Goal: Task Accomplishment & Management: Use online tool/utility

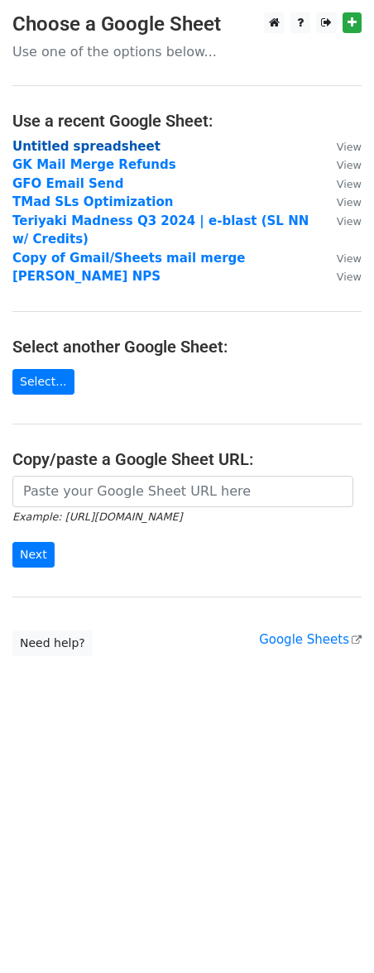
click at [113, 140] on strong "Untitled spreadsheet" at bounding box center [86, 146] width 148 height 15
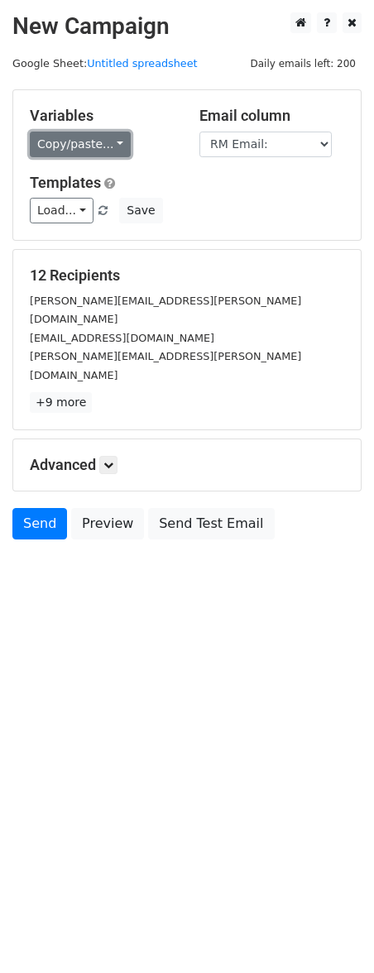
click at [113, 144] on link "Copy/paste..." at bounding box center [80, 145] width 101 height 26
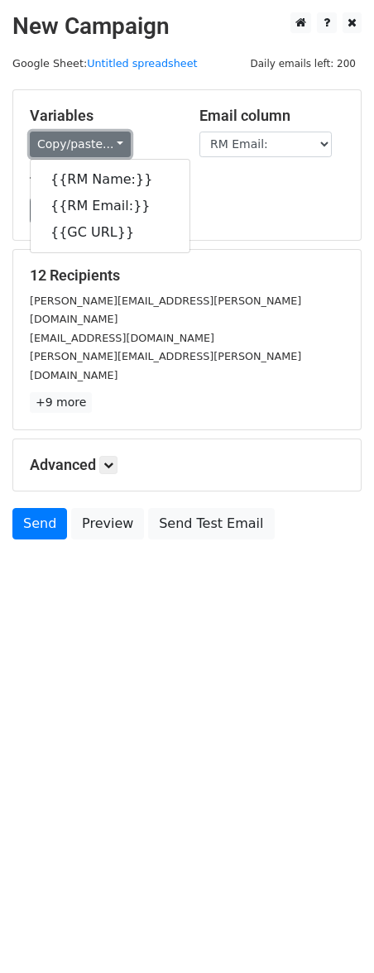
click at [113, 144] on link "Copy/paste..." at bounding box center [80, 145] width 101 height 26
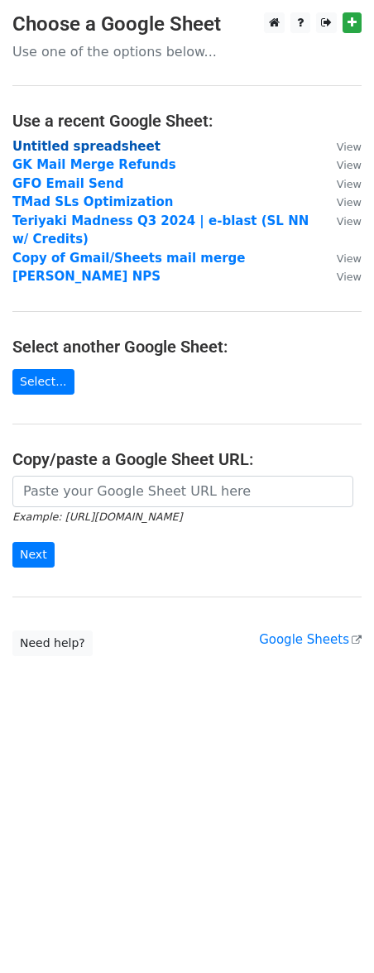
click at [110, 142] on strong "Untitled spreadsheet" at bounding box center [86, 146] width 148 height 15
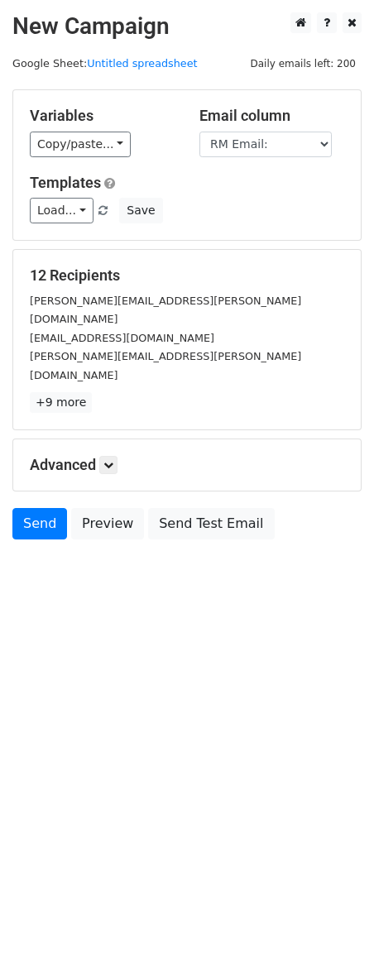
click at [111, 124] on h5 "Variables" at bounding box center [102, 116] width 145 height 18
click at [111, 134] on link "Copy/paste..." at bounding box center [80, 145] width 101 height 26
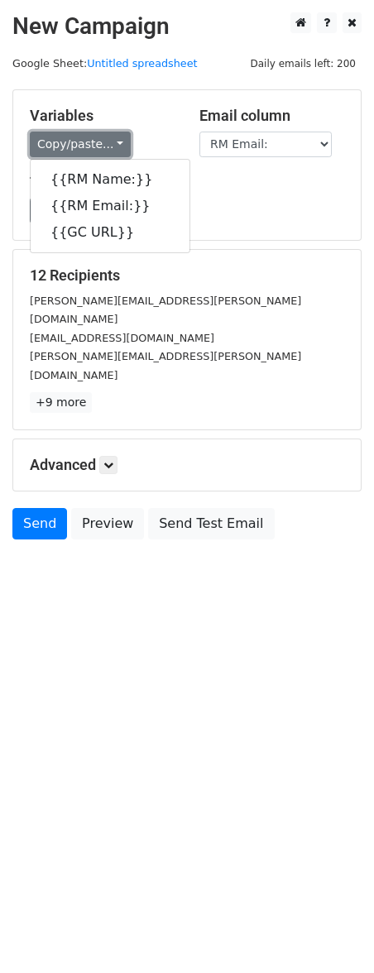
click at [111, 134] on link "Copy/paste..." at bounding box center [80, 145] width 101 height 26
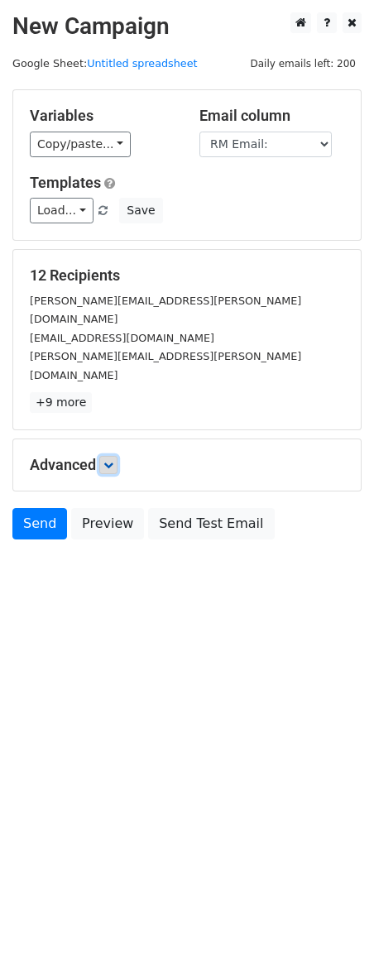
click at [112, 460] on icon at bounding box center [108, 465] width 10 height 10
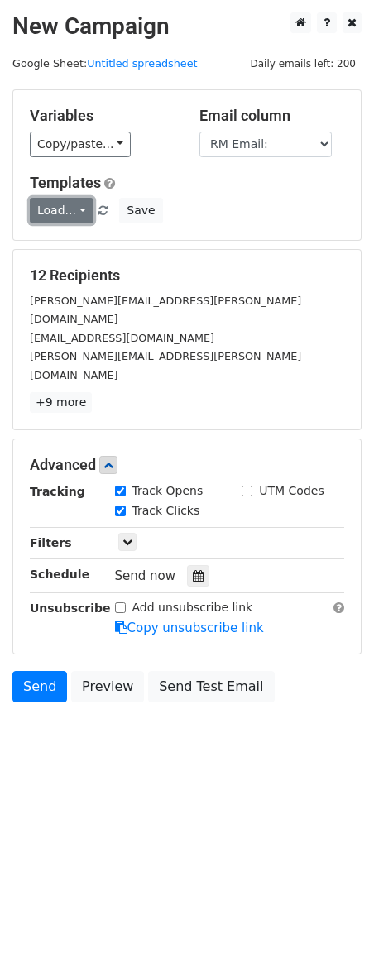
click at [55, 215] on link "Load..." at bounding box center [62, 211] width 64 height 26
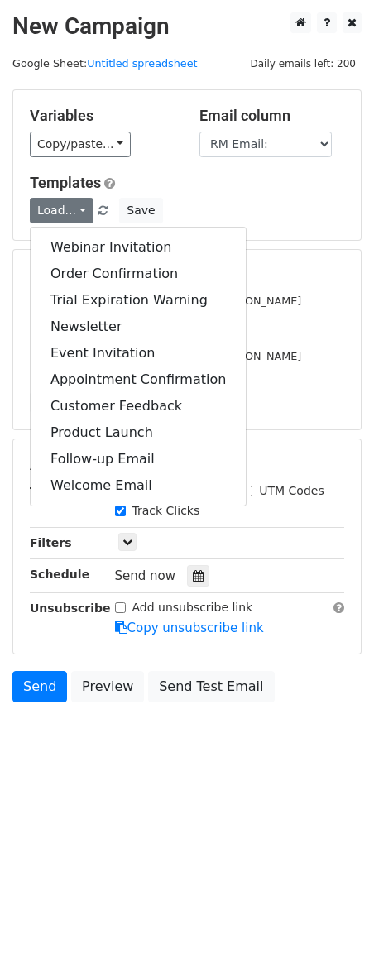
click at [220, 209] on div "Load... Webinar Invitation Order Confirmation Trial Expiration Warning Newslett…" at bounding box center [186, 211] width 339 height 26
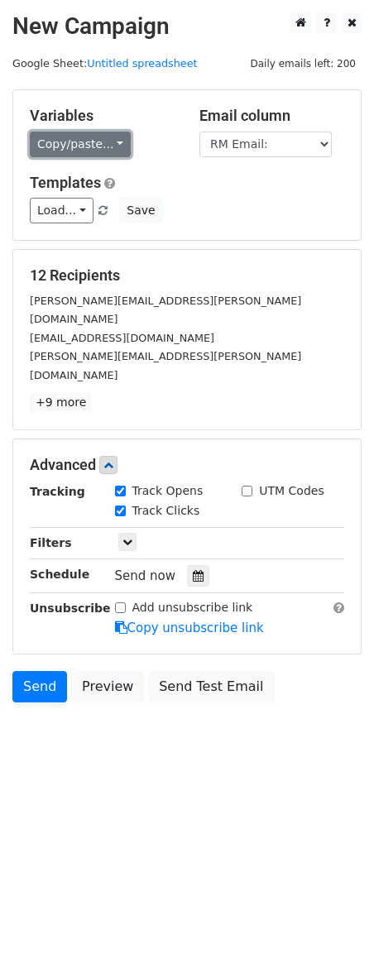
click at [98, 137] on link "Copy/paste..." at bounding box center [80, 145] width 101 height 26
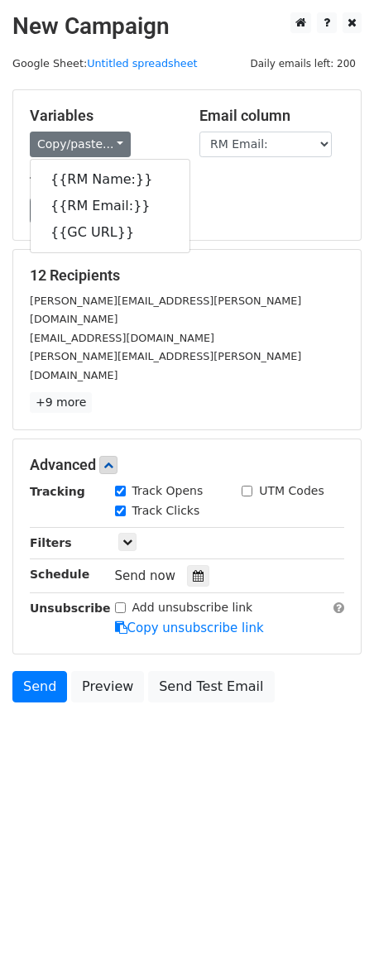
click at [273, 193] on div "Templates Load... Webinar Invitation Order Confirmation Trial Expiration Warnin…" at bounding box center [186, 199] width 339 height 50
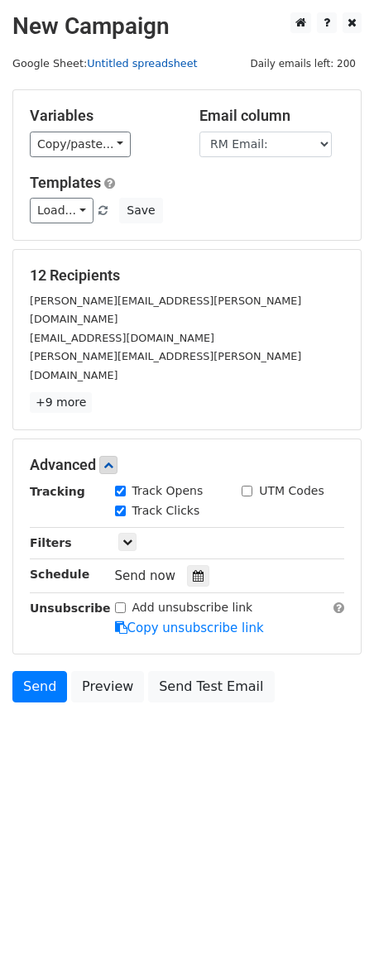
click at [169, 62] on link "Untitled spreadsheet" at bounding box center [142, 63] width 110 height 12
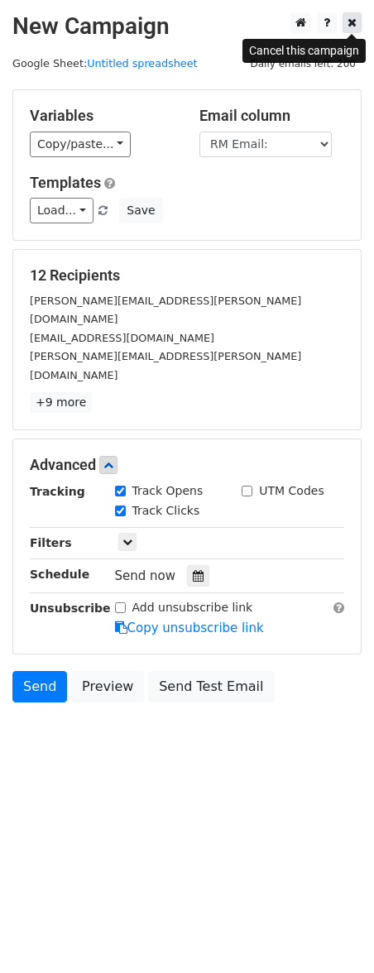
click at [347, 26] on icon at bounding box center [351, 23] width 9 height 12
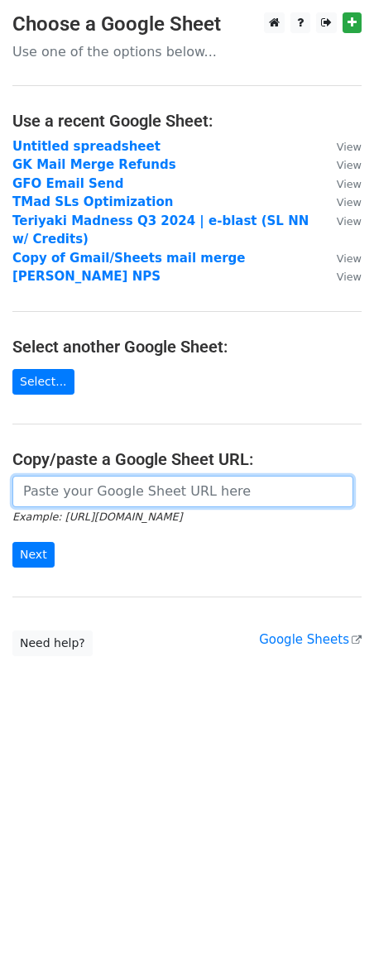
click at [120, 486] on input "url" at bounding box center [182, 491] width 341 height 31
paste input "[URL][DOMAIN_NAME]"
type input "https://docs.google.com/spreadsheets/d/1ByGWc2x6Yqe3KfwM233BGl37A4yEGO5sfM7KaZZ…"
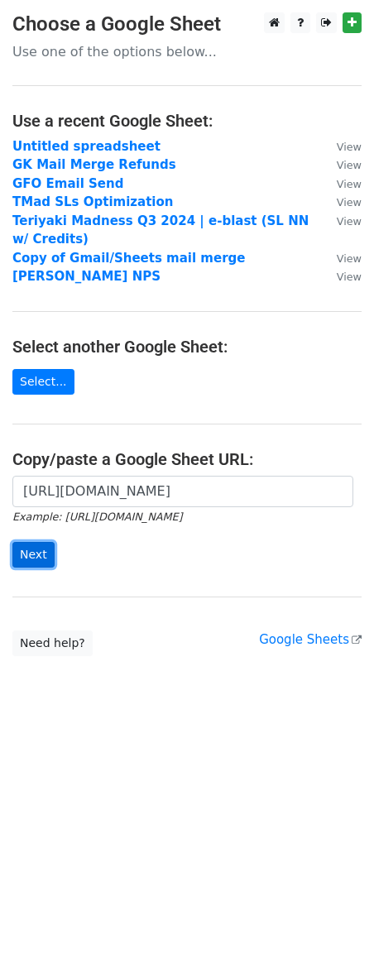
click at [43, 558] on input "Next" at bounding box center [33, 555] width 42 height 26
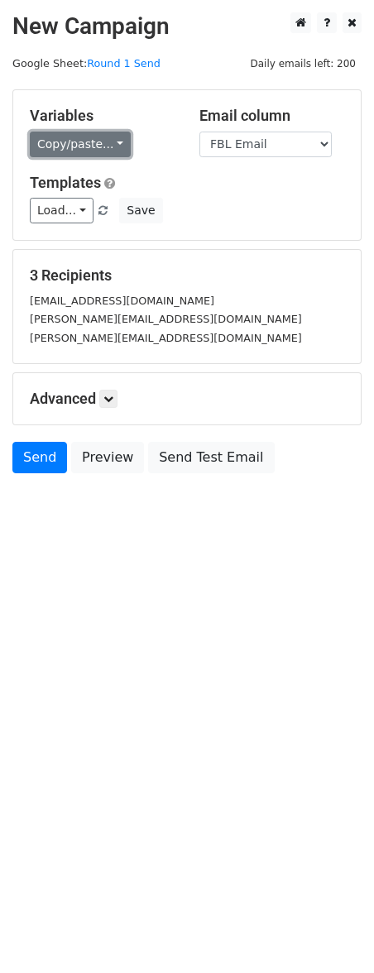
click at [79, 148] on link "Copy/paste..." at bounding box center [80, 145] width 101 height 26
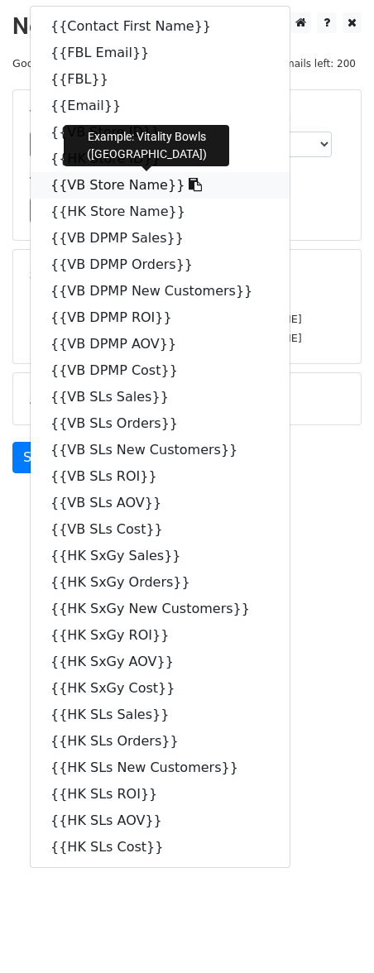
click at [189, 183] on icon at bounding box center [195, 184] width 13 height 13
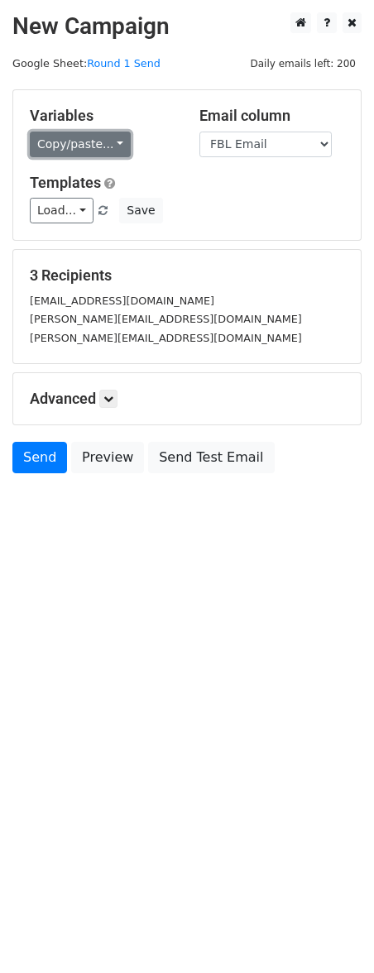
click at [104, 146] on link "Copy/paste..." at bounding box center [80, 145] width 101 height 26
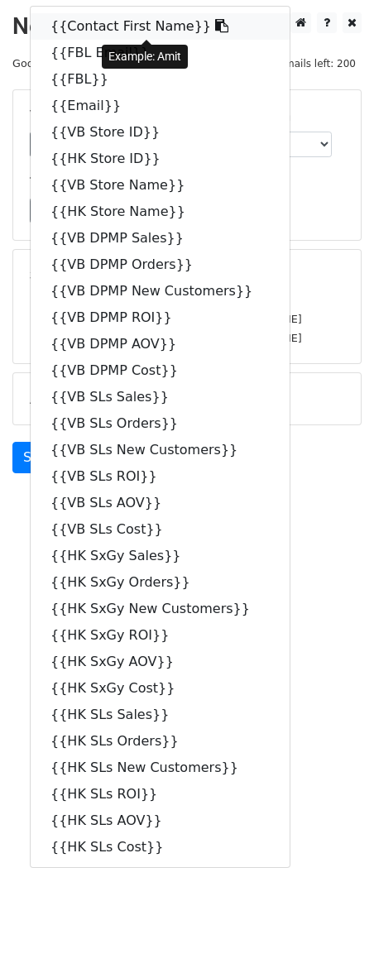
click at [215, 22] on icon at bounding box center [221, 25] width 13 height 13
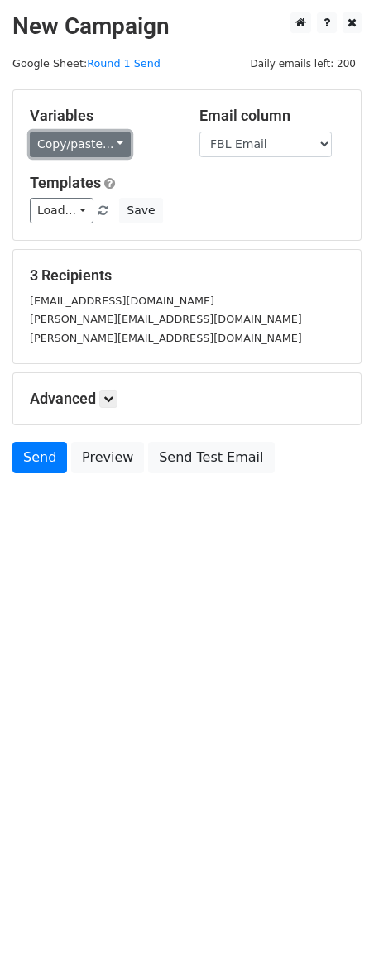
click at [113, 148] on link "Copy/paste..." at bounding box center [80, 145] width 101 height 26
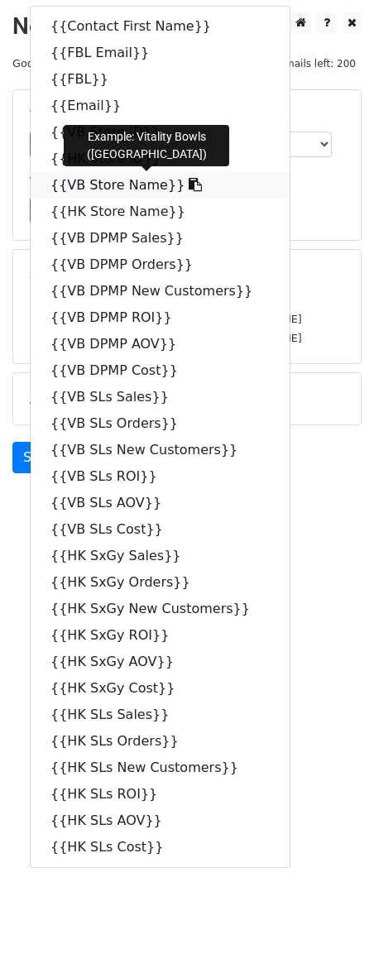
click at [120, 187] on link "{{VB Store Name}}" at bounding box center [160, 185] width 259 height 26
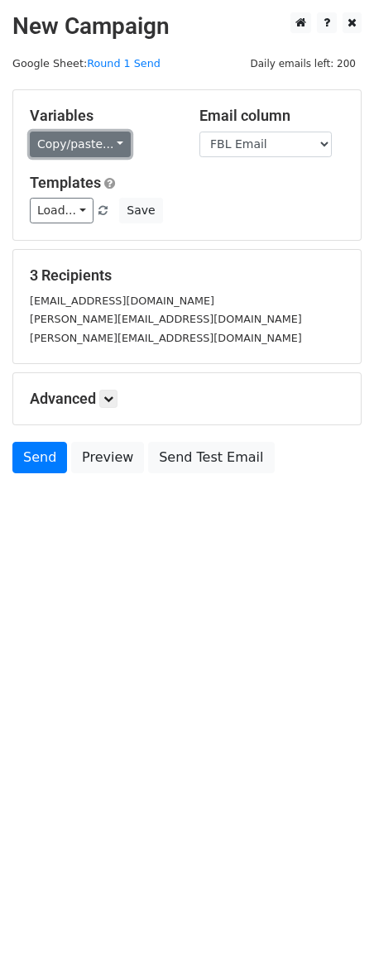
click at [80, 153] on link "Copy/paste..." at bounding box center [80, 145] width 101 height 26
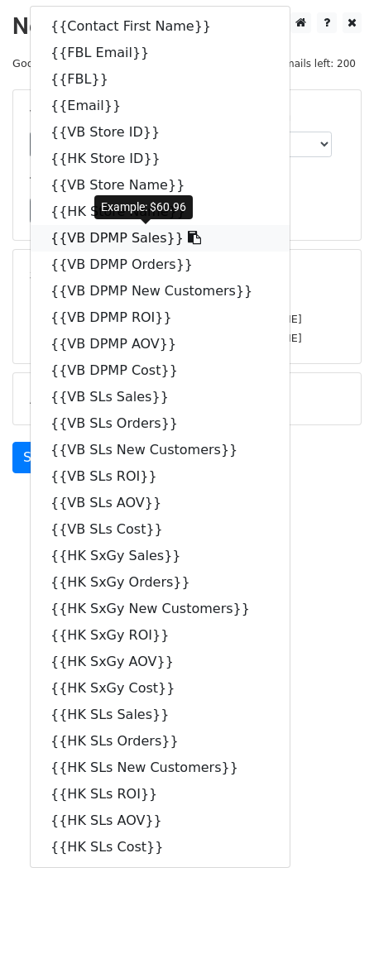
click at [188, 238] on icon at bounding box center [194, 237] width 13 height 13
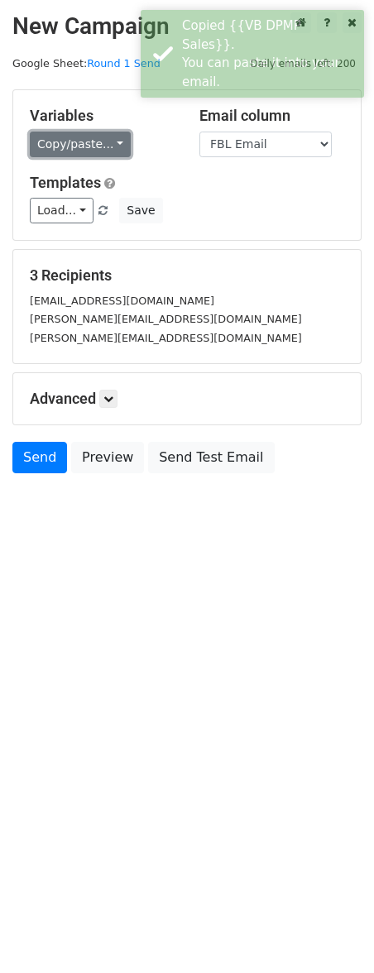
click at [61, 137] on link "Copy/paste..." at bounding box center [80, 145] width 101 height 26
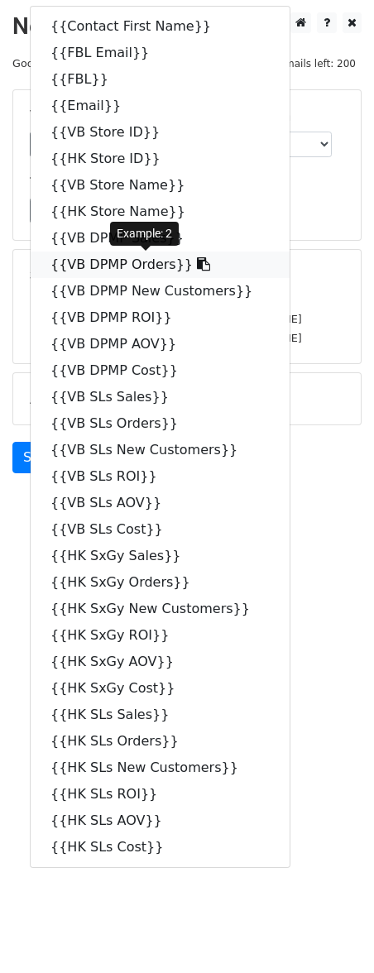
click at [197, 266] on icon at bounding box center [203, 263] width 13 height 13
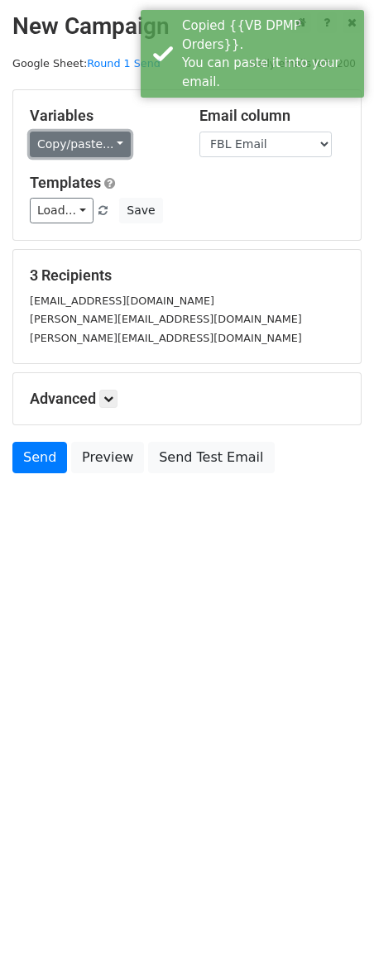
click at [89, 139] on link "Copy/paste..." at bounding box center [80, 145] width 101 height 26
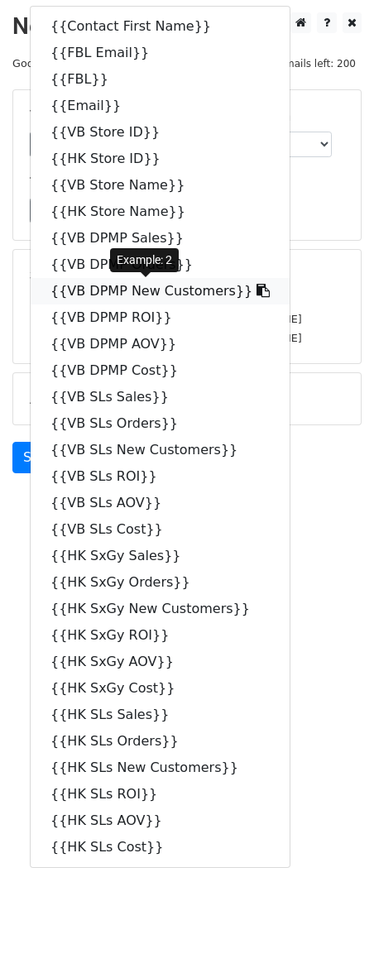
click at [256, 288] on icon at bounding box center [262, 290] width 13 height 13
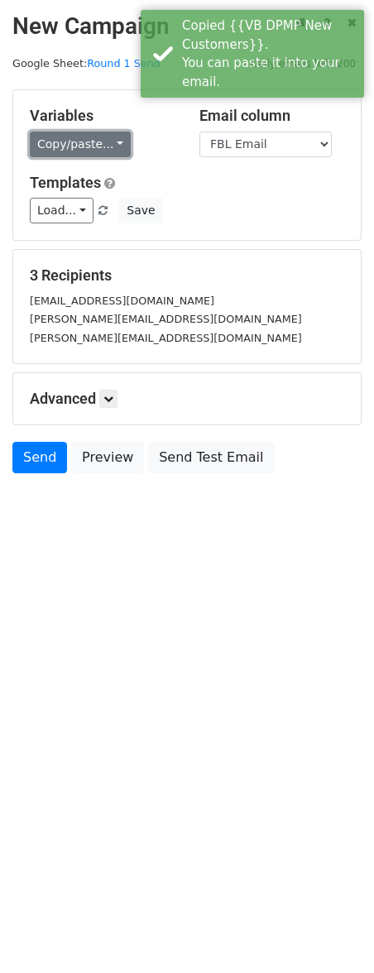
click at [113, 136] on link "Copy/paste..." at bounding box center [80, 145] width 101 height 26
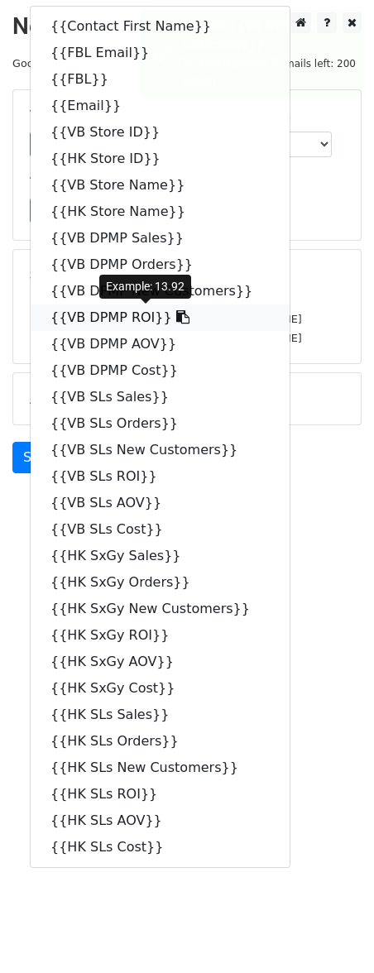
click at [176, 319] on icon at bounding box center [182, 316] width 13 height 13
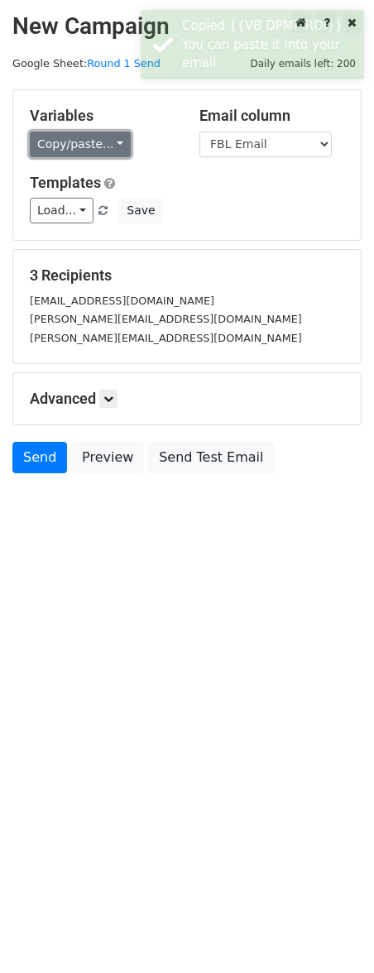
click at [113, 142] on link "Copy/paste..." at bounding box center [80, 145] width 101 height 26
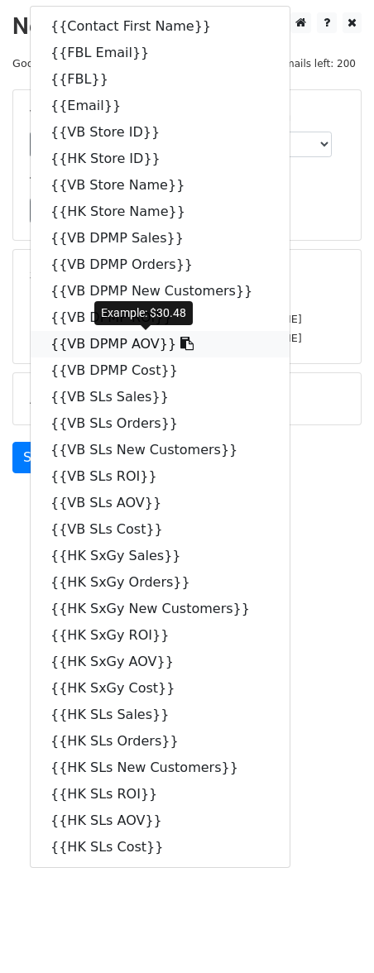
click at [180, 342] on icon at bounding box center [186, 343] width 13 height 13
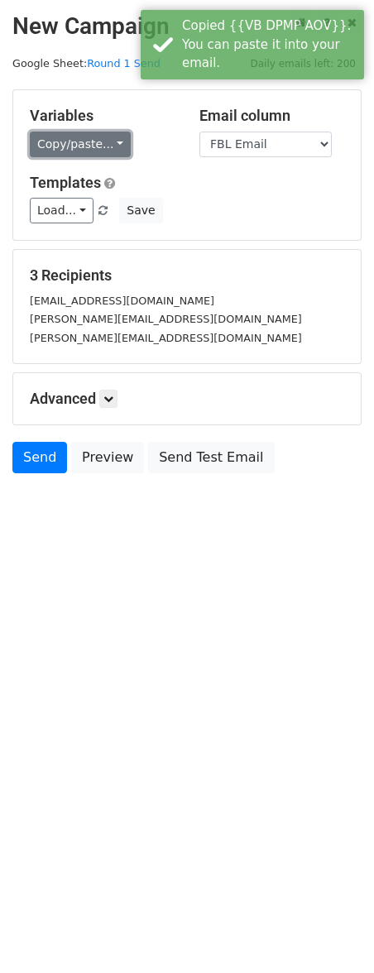
click at [115, 136] on link "Copy/paste..." at bounding box center [80, 145] width 101 height 26
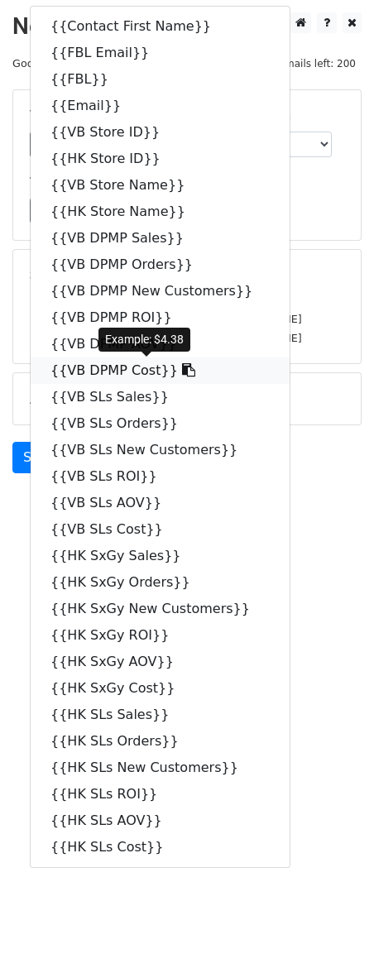
click at [182, 373] on icon at bounding box center [188, 369] width 13 height 13
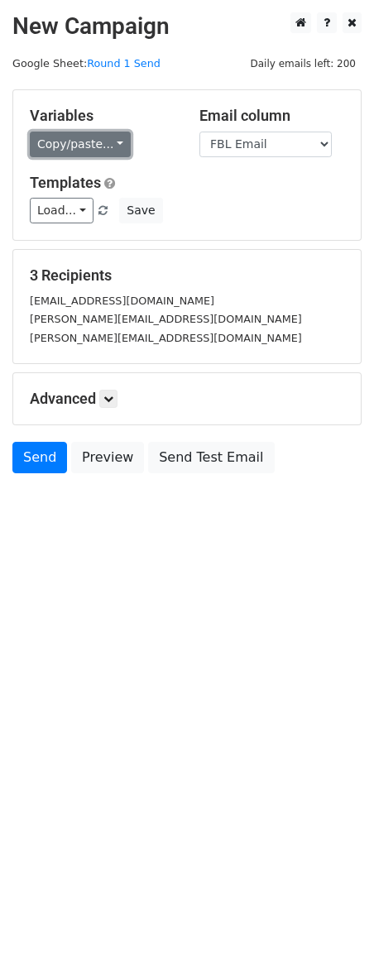
click at [89, 141] on link "Copy/paste..." at bounding box center [80, 145] width 101 height 26
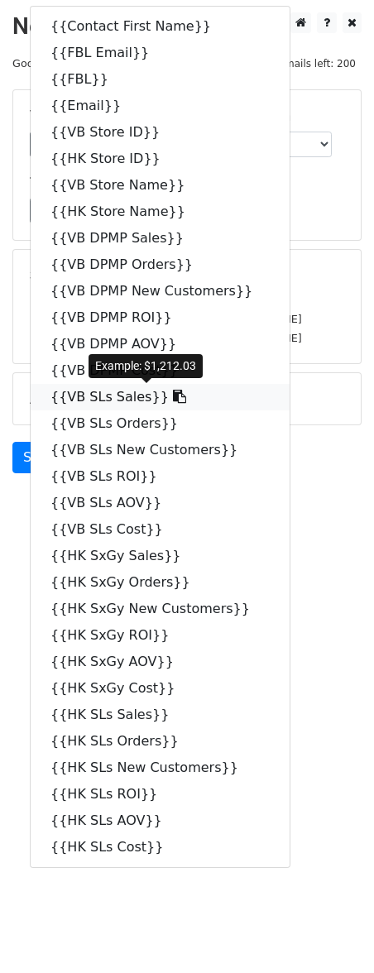
click at [173, 399] on icon at bounding box center [179, 396] width 13 height 13
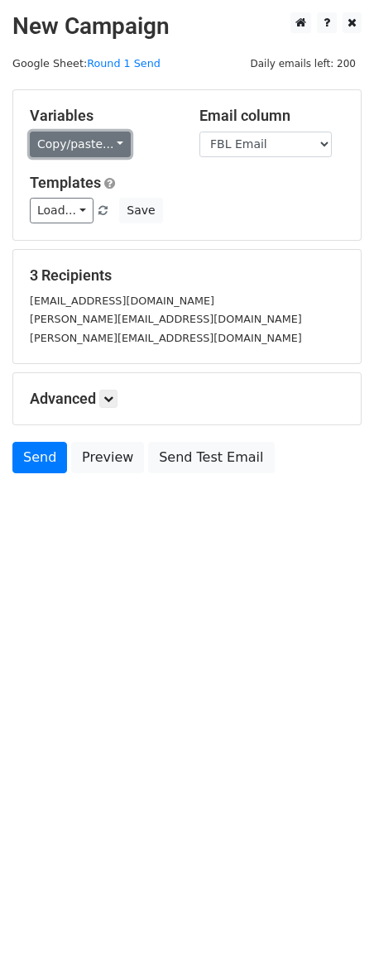
click at [100, 141] on link "Copy/paste..." at bounding box center [80, 145] width 101 height 26
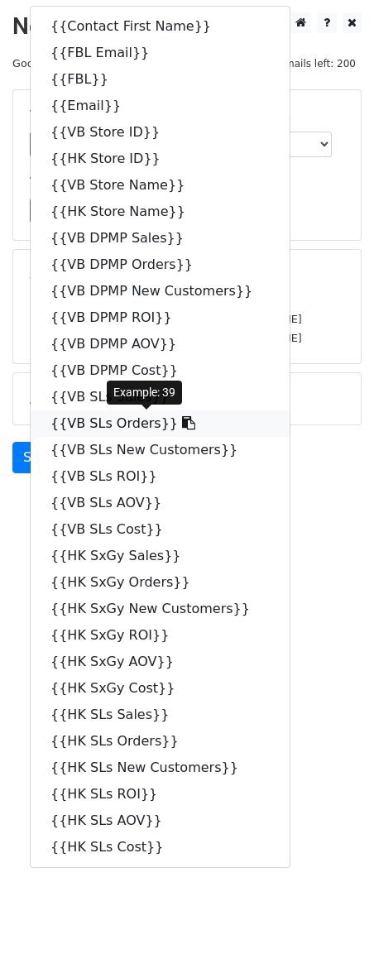
click at [182, 427] on icon at bounding box center [188, 422] width 13 height 13
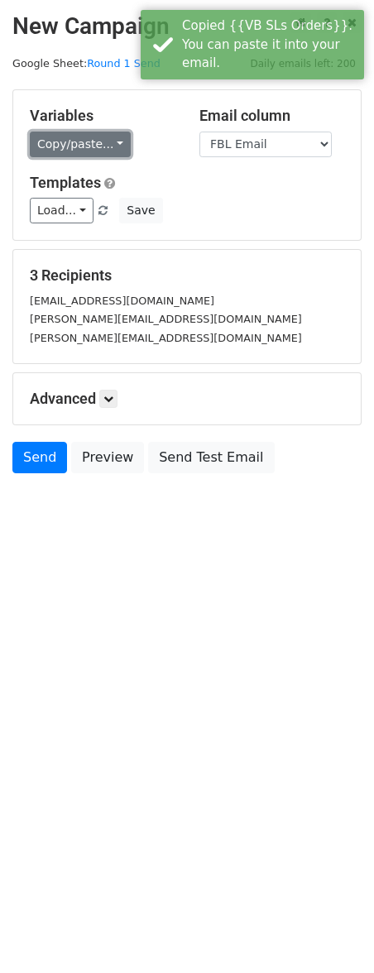
click at [121, 140] on link "Copy/paste..." at bounding box center [80, 145] width 101 height 26
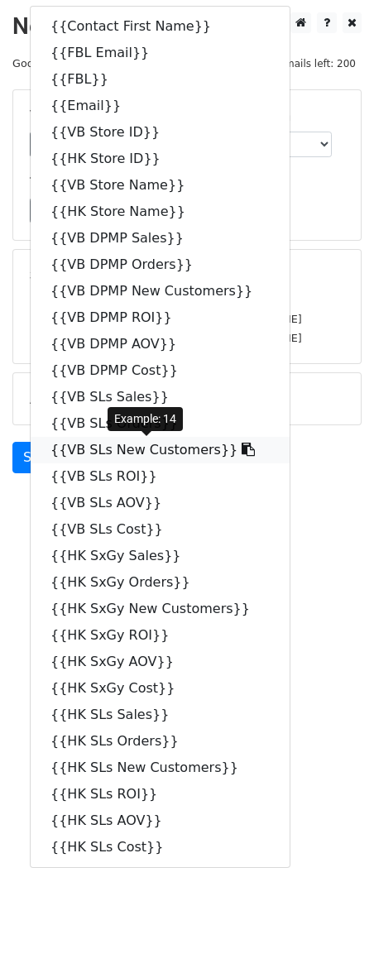
click at [242, 452] on icon at bounding box center [248, 449] width 13 height 13
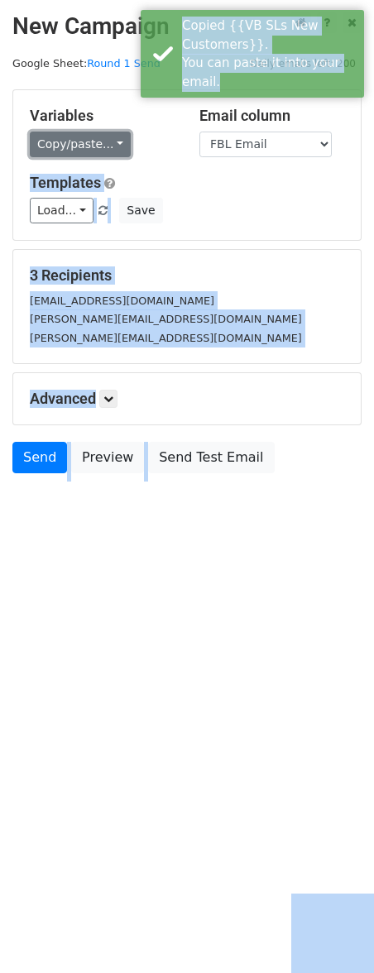
click at [90, 143] on link "Copy/paste..." at bounding box center [80, 145] width 101 height 26
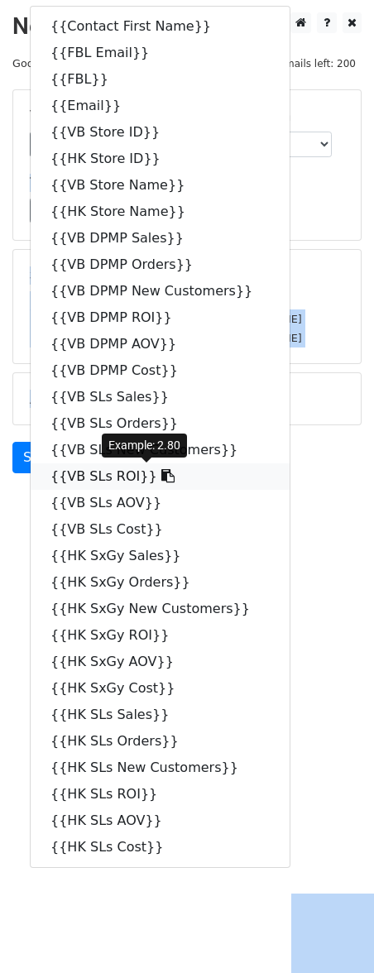
click at [161, 479] on icon at bounding box center [167, 475] width 13 height 13
copy body "Templates Load... Webinar Invitation Order Confirmation Trial Expiration Warnin…"
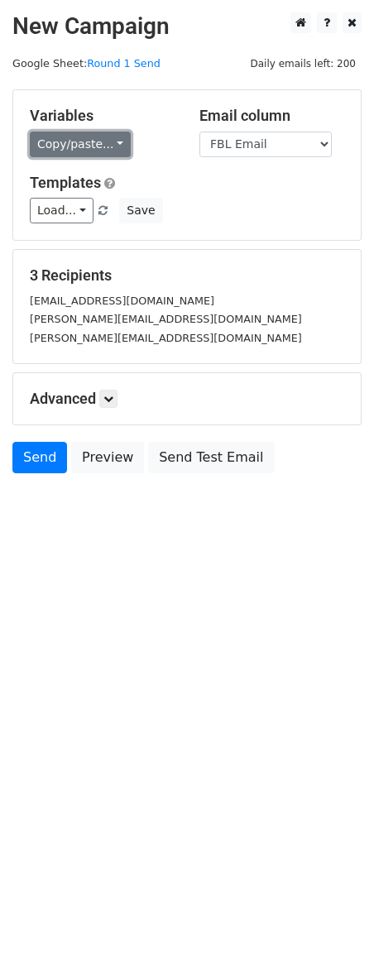
click at [108, 141] on link "Copy/paste..." at bounding box center [80, 145] width 101 height 26
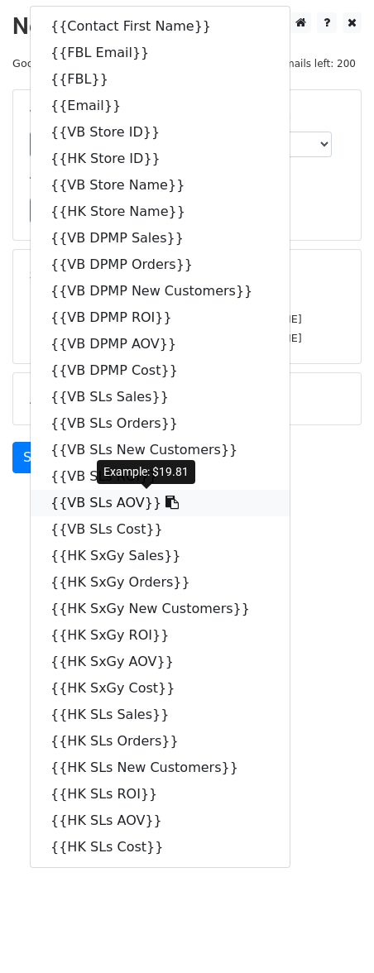
click at [165, 504] on icon at bounding box center [171, 502] width 13 height 13
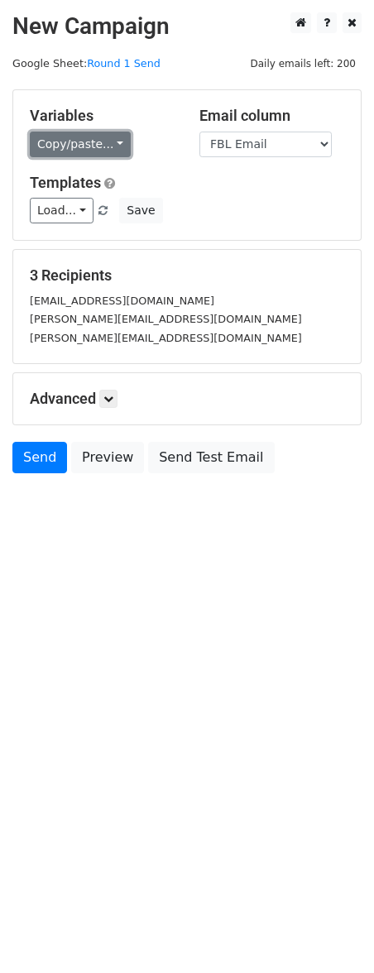
click at [85, 145] on link "Copy/paste..." at bounding box center [80, 145] width 101 height 26
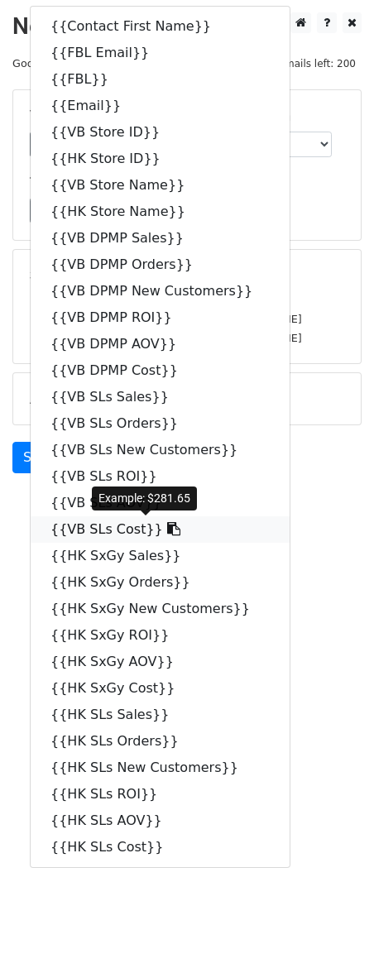
click at [167, 530] on icon at bounding box center [173, 528] width 13 height 13
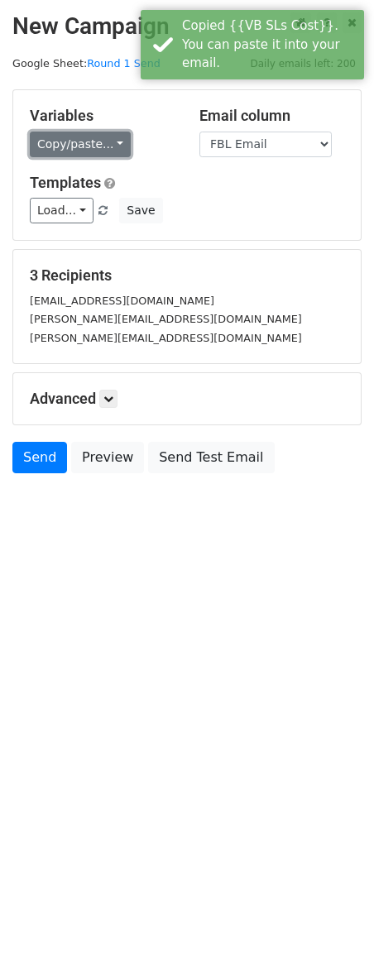
click at [68, 141] on link "Copy/paste..." at bounding box center [80, 145] width 101 height 26
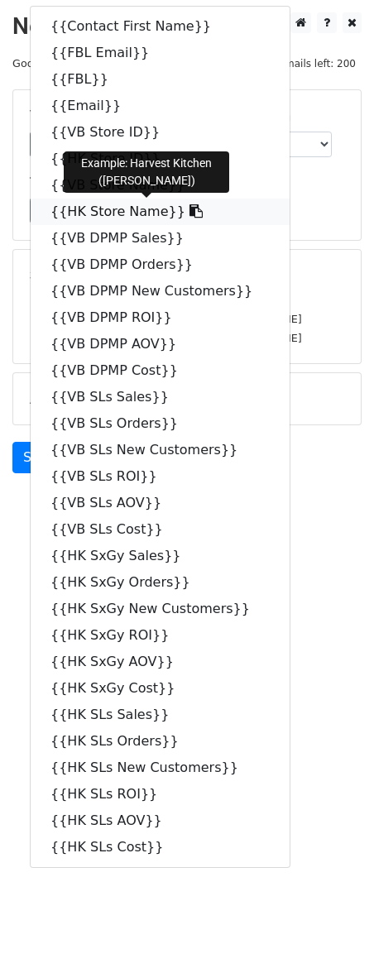
click at [189, 214] on icon at bounding box center [195, 210] width 13 height 13
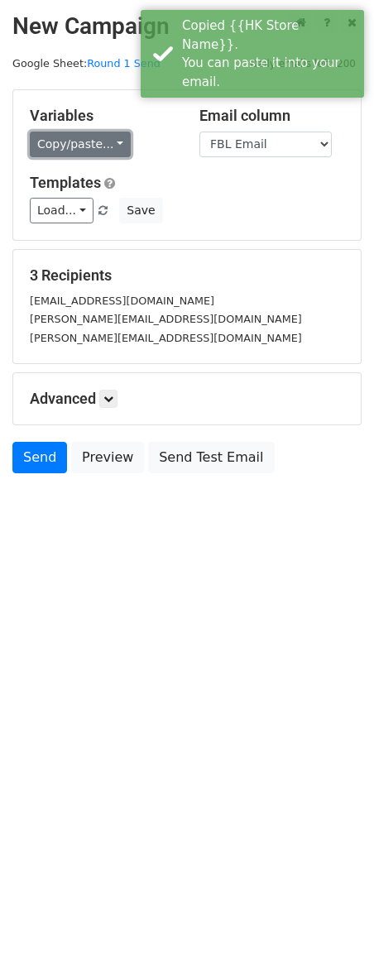
click at [53, 155] on link "Copy/paste..." at bounding box center [80, 145] width 101 height 26
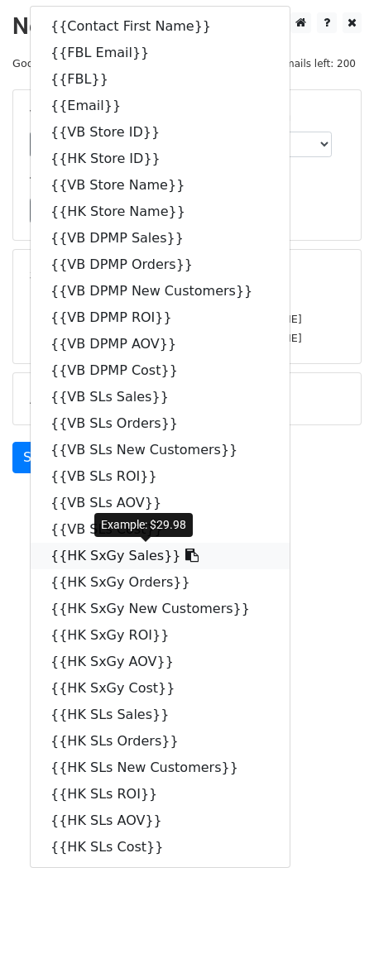
click at [185, 556] on icon at bounding box center [191, 554] width 13 height 13
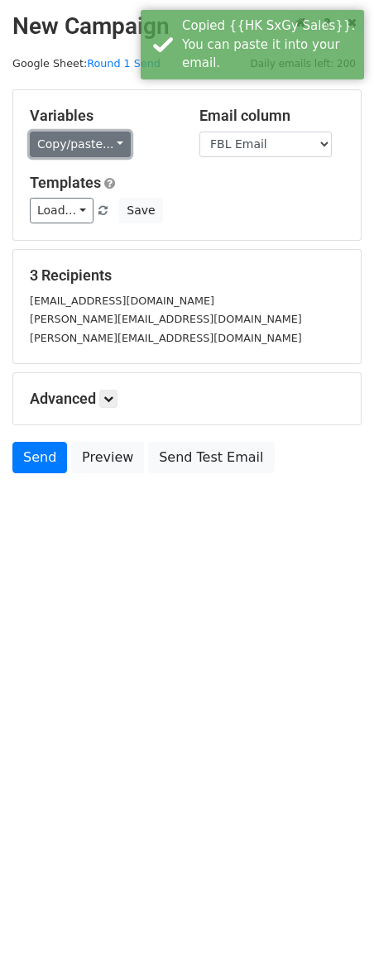
click at [102, 142] on link "Copy/paste..." at bounding box center [80, 145] width 101 height 26
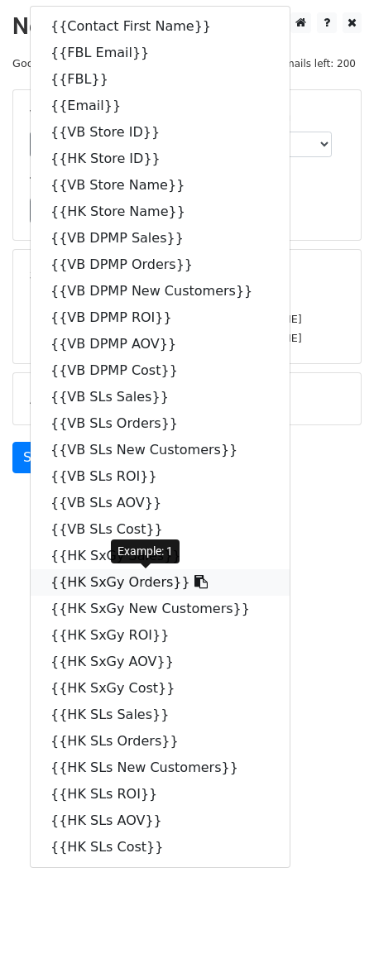
click at [194, 583] on icon at bounding box center [200, 581] width 13 height 13
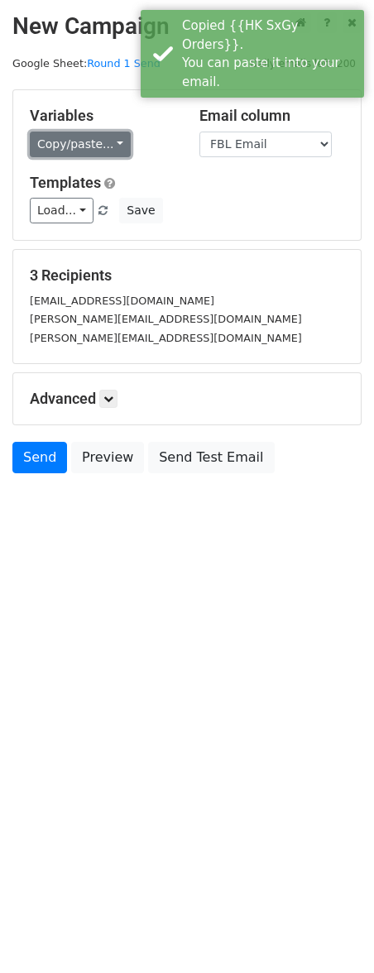
click at [89, 154] on link "Copy/paste..." at bounding box center [80, 145] width 101 height 26
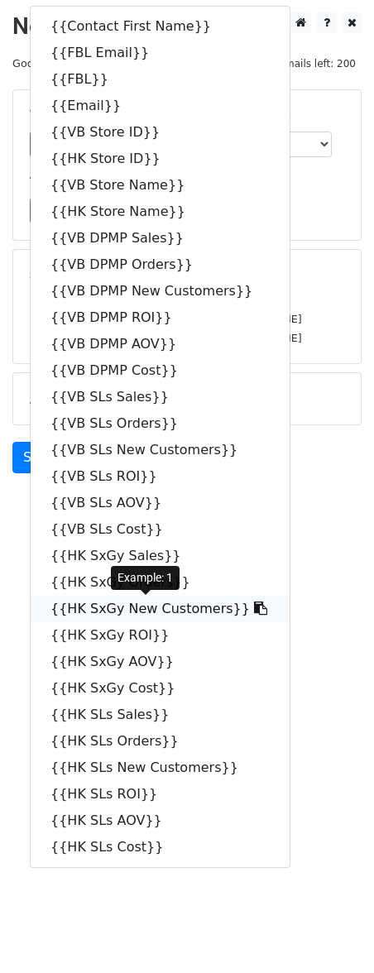
click at [254, 609] on icon at bounding box center [260, 607] width 13 height 13
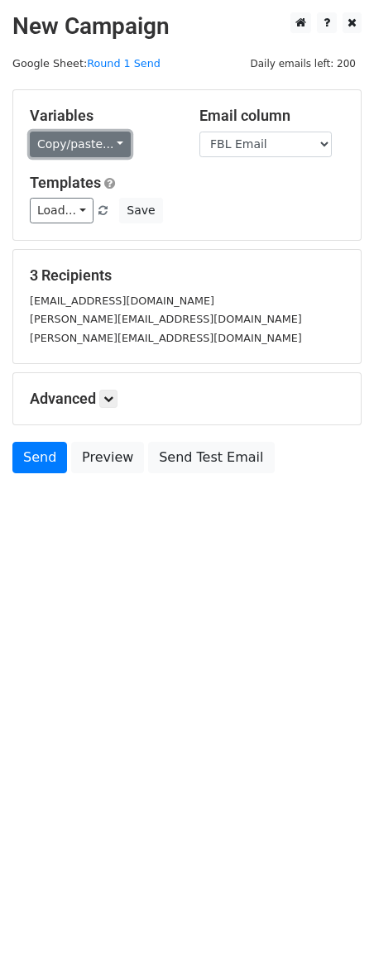
click at [94, 143] on link "Copy/paste..." at bounding box center [80, 145] width 101 height 26
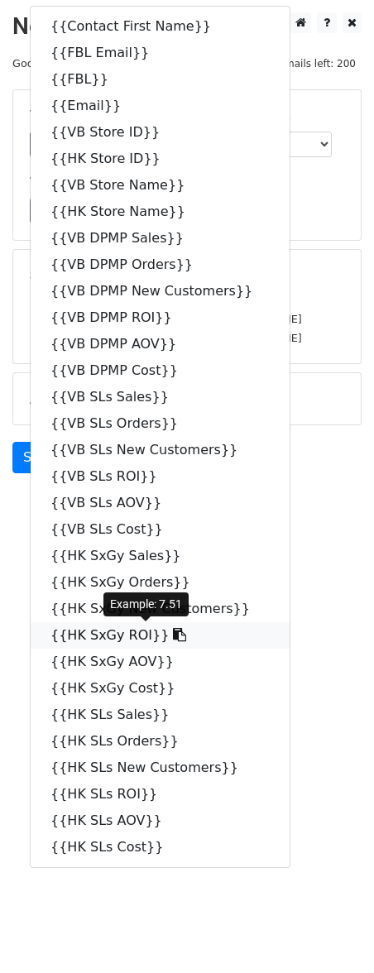
click at [173, 634] on icon at bounding box center [179, 634] width 13 height 13
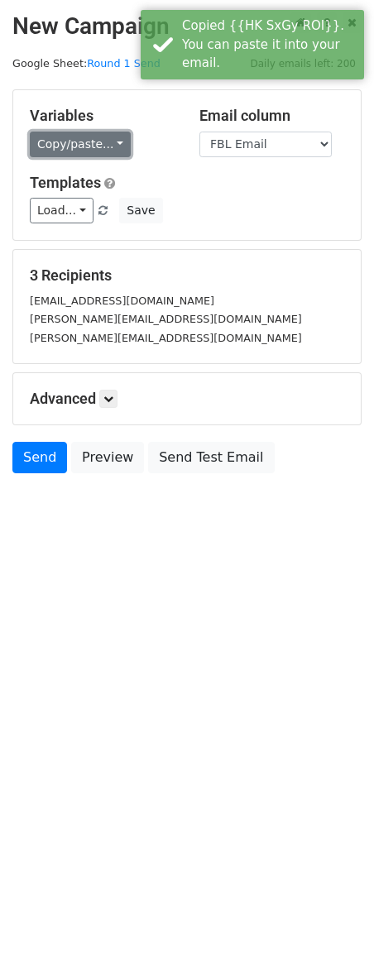
click at [112, 142] on link "Copy/paste..." at bounding box center [80, 145] width 101 height 26
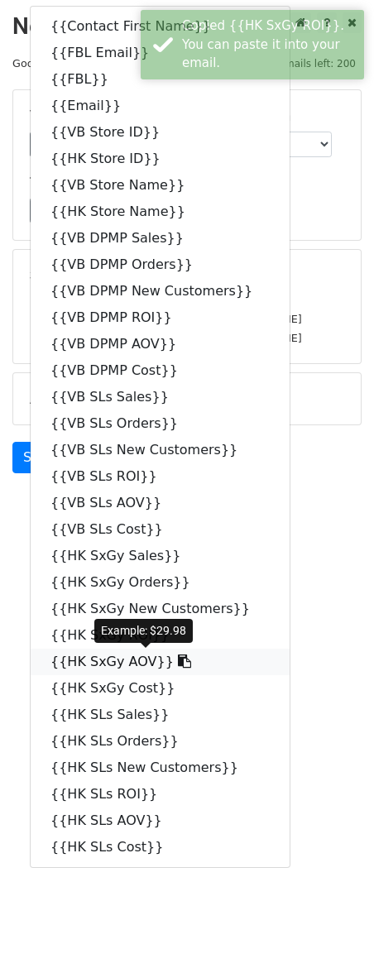
click at [178, 664] on icon at bounding box center [184, 660] width 13 height 13
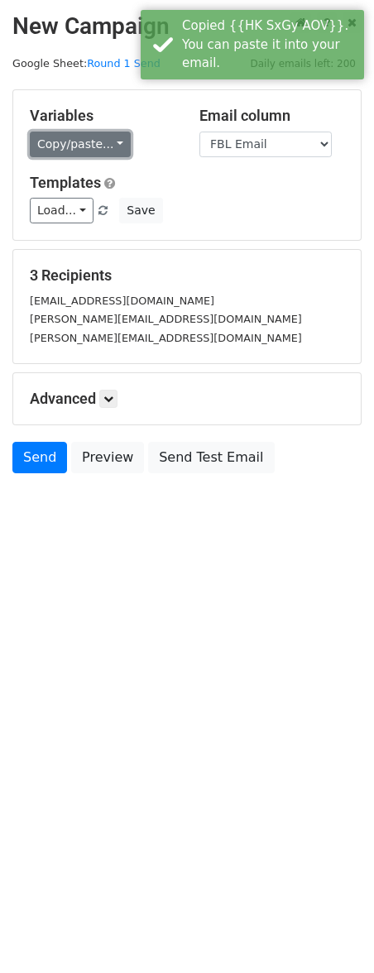
click at [117, 137] on link "Copy/paste..." at bounding box center [80, 145] width 101 height 26
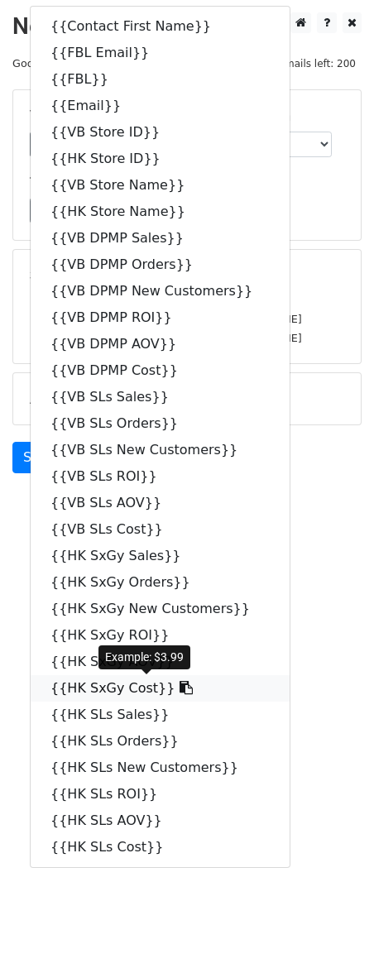
click at [180, 687] on icon at bounding box center [186, 687] width 13 height 13
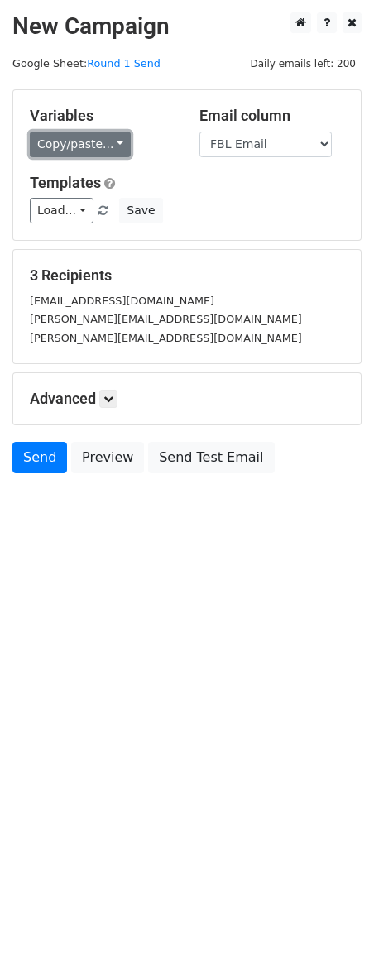
click at [108, 133] on link "Copy/paste..." at bounding box center [80, 145] width 101 height 26
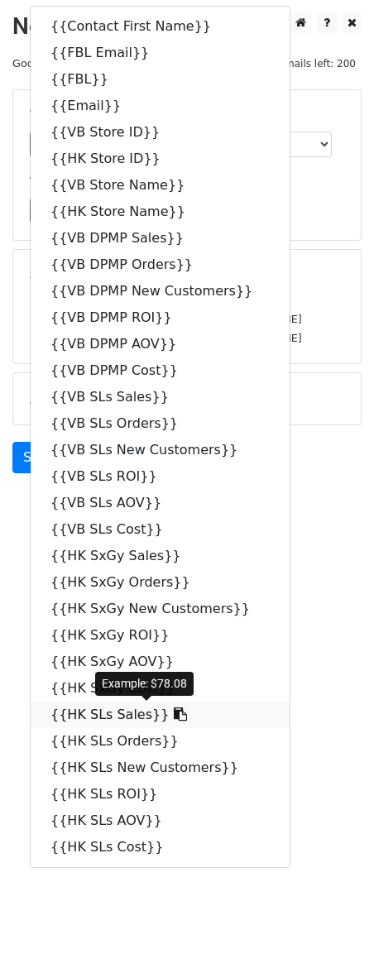
click at [174, 711] on icon at bounding box center [180, 713] width 13 height 13
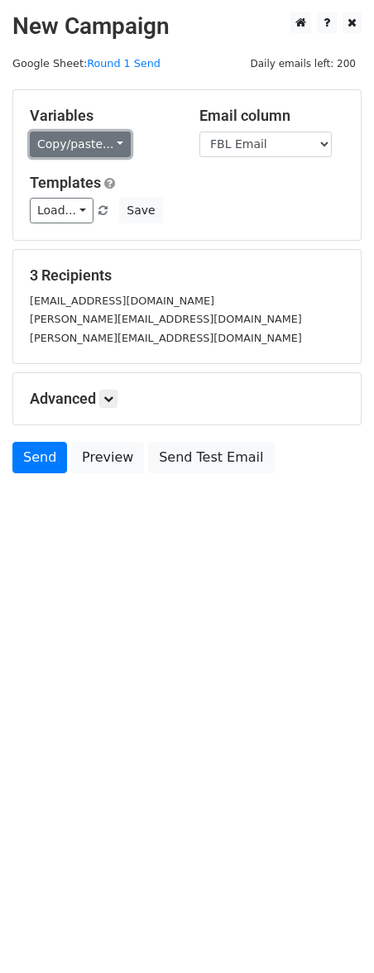
click at [110, 139] on link "Copy/paste..." at bounding box center [80, 145] width 101 height 26
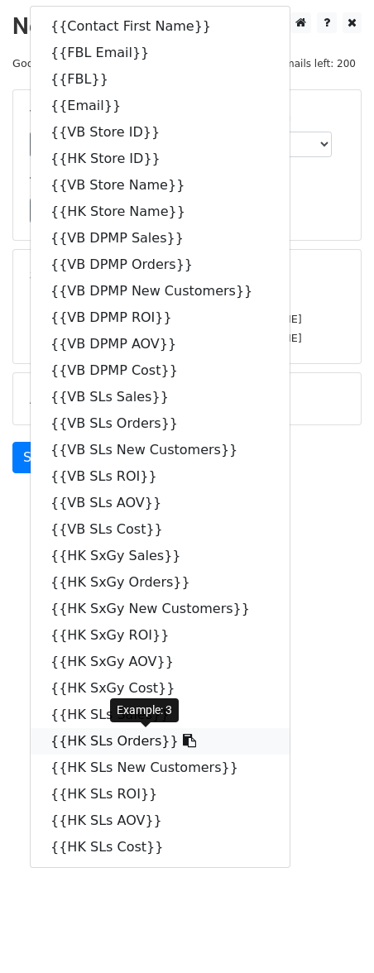
click at [183, 740] on icon at bounding box center [189, 740] width 13 height 13
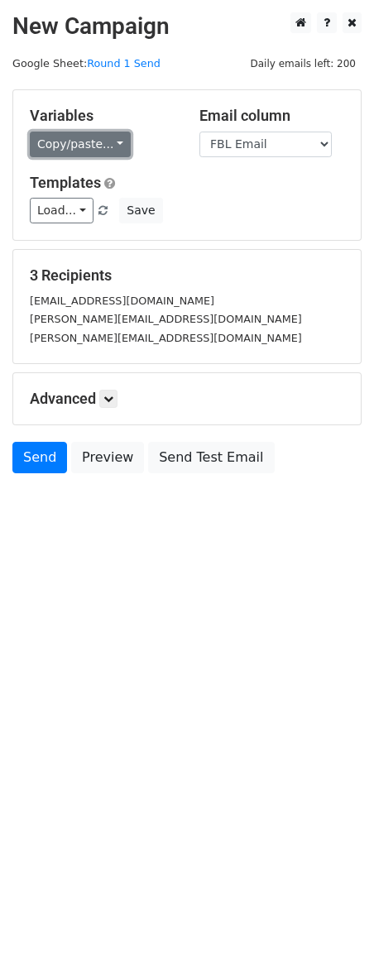
click at [108, 138] on link "Copy/paste..." at bounding box center [80, 145] width 101 height 26
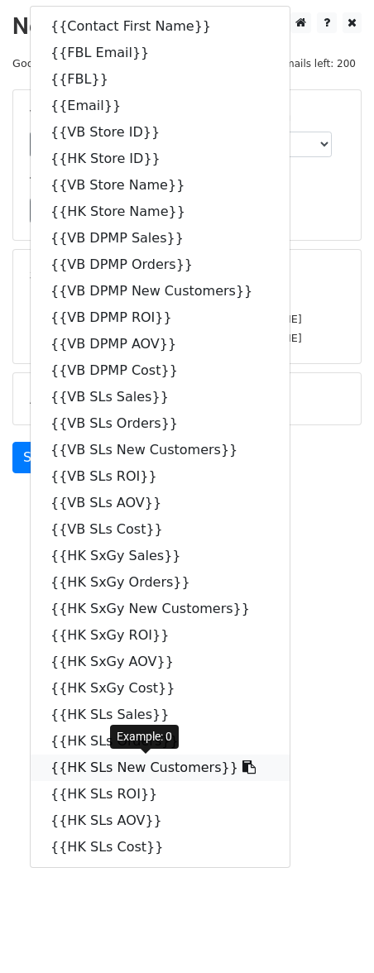
click at [242, 764] on icon at bounding box center [248, 766] width 13 height 13
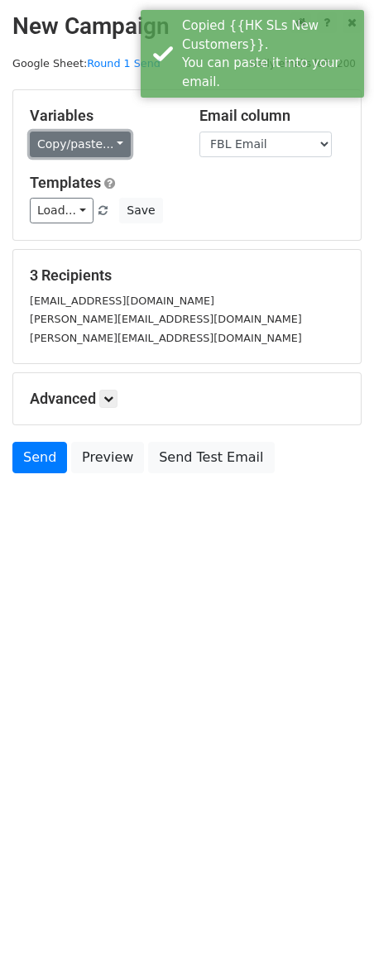
click at [103, 146] on link "Copy/paste..." at bounding box center [80, 145] width 101 height 26
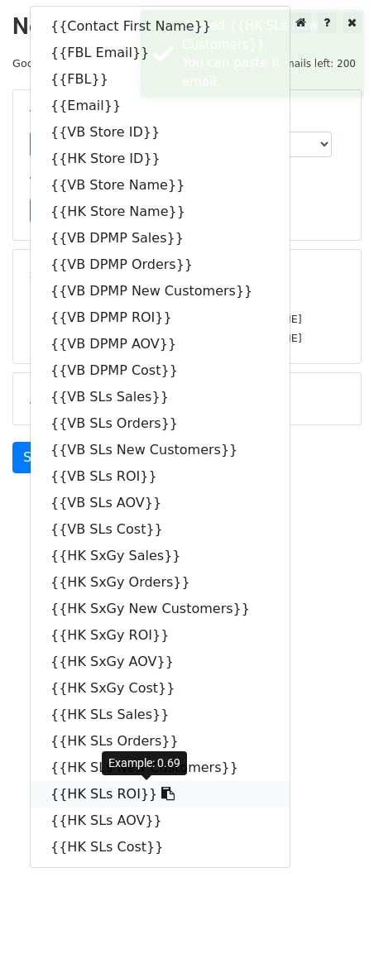
click at [161, 795] on icon at bounding box center [167, 793] width 13 height 13
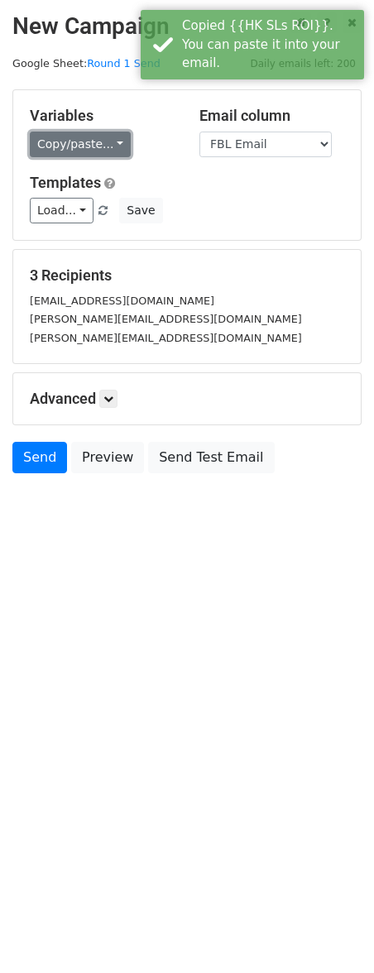
click at [65, 148] on link "Copy/paste..." at bounding box center [80, 145] width 101 height 26
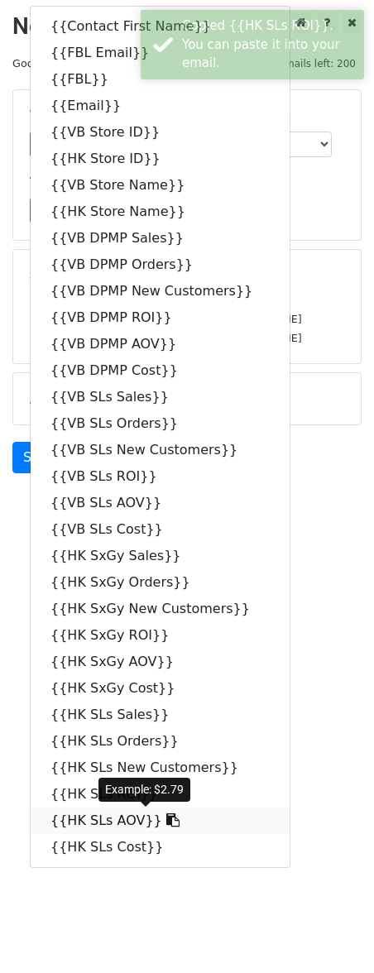
click at [166, 817] on icon at bounding box center [172, 819] width 13 height 13
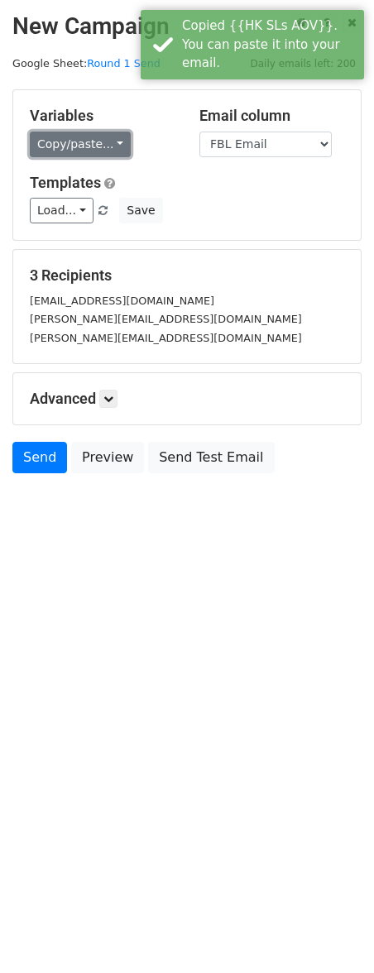
click at [102, 144] on link "Copy/paste..." at bounding box center [80, 145] width 101 height 26
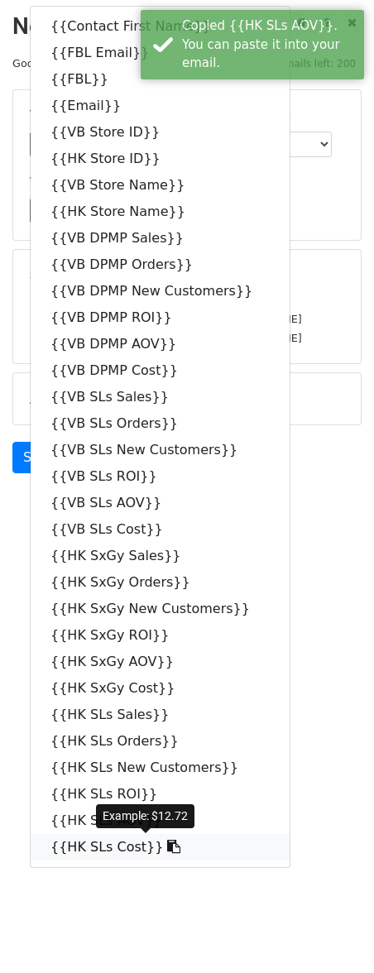
click at [167, 845] on icon at bounding box center [173, 846] width 13 height 13
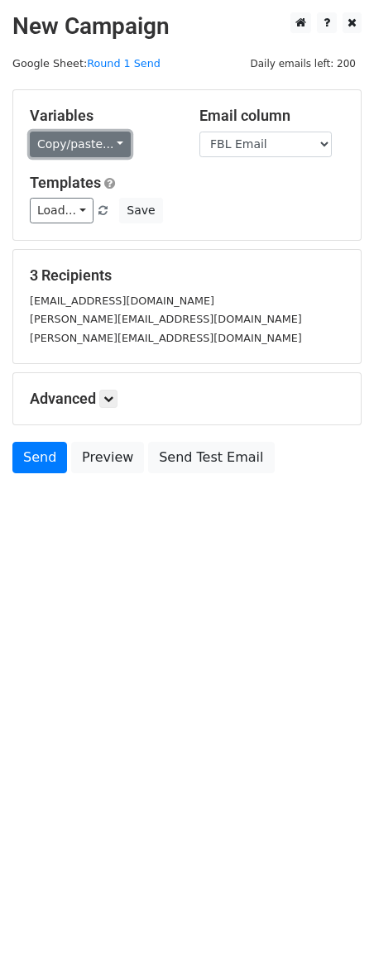
click at [86, 140] on link "Copy/paste..." at bounding box center [80, 145] width 101 height 26
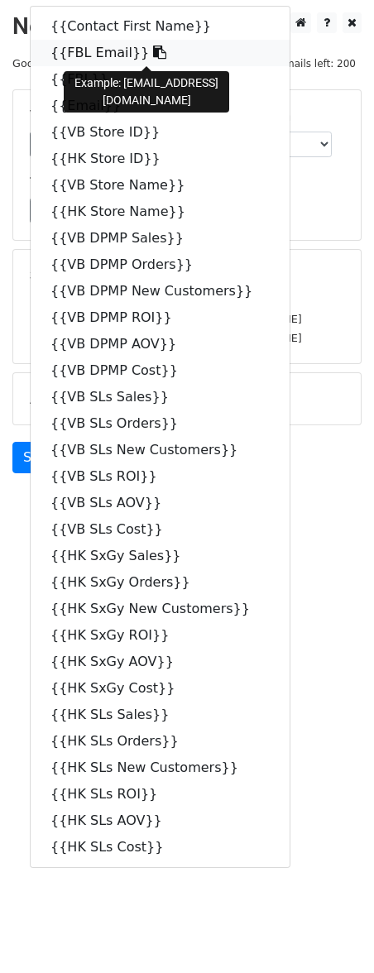
click at [153, 51] on icon at bounding box center [159, 52] width 13 height 13
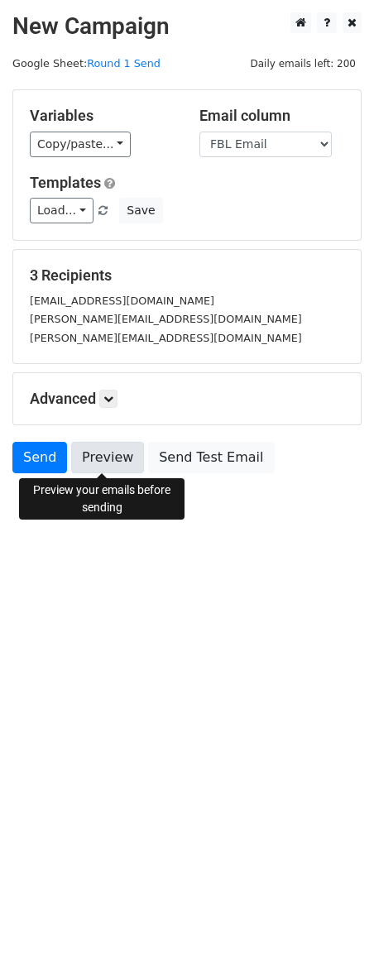
click at [97, 451] on link "Preview" at bounding box center [107, 457] width 73 height 31
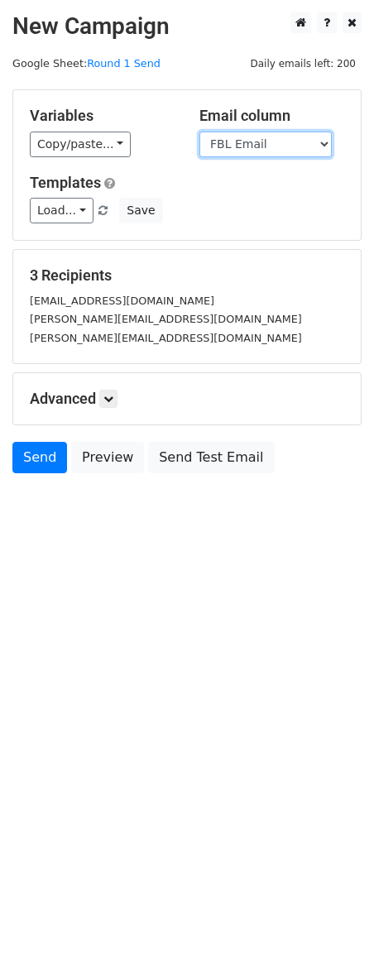
click at [321, 140] on select "Contact First Name FBL Email FBL Email VB Store ID HK Store ID VB Store Name HK…" at bounding box center [265, 145] width 132 height 26
select select "Email"
click at [199, 132] on select "Contact First Name FBL Email FBL Email VB Store ID HK Store ID VB Store Name HK…" at bounding box center [265, 145] width 132 height 26
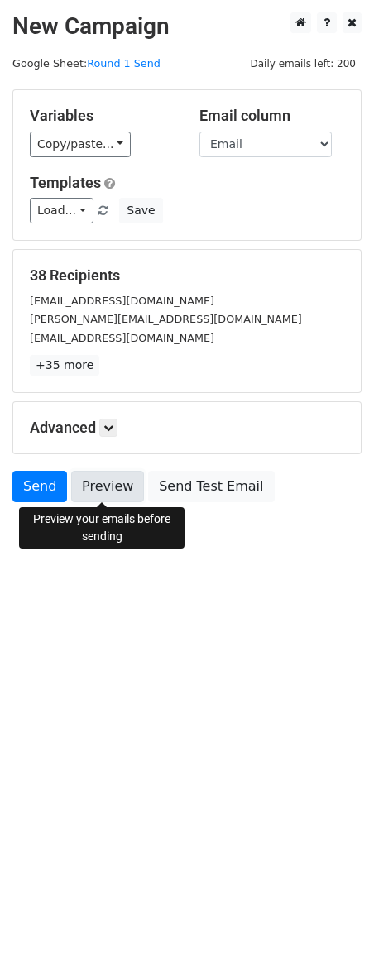
click at [108, 487] on link "Preview" at bounding box center [107, 486] width 73 height 31
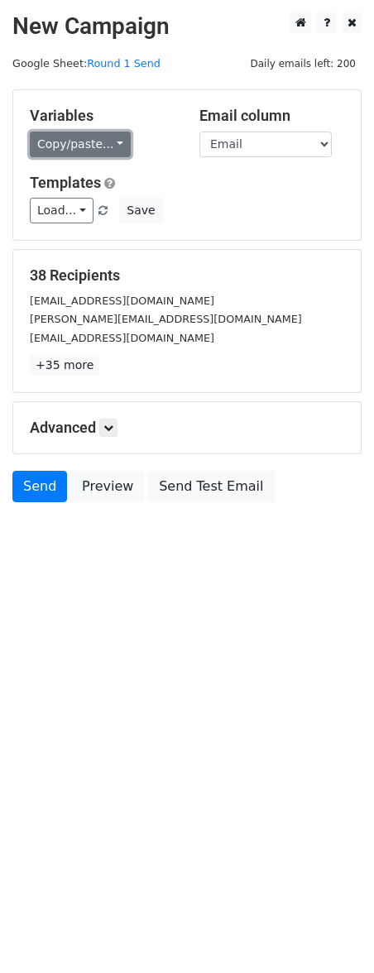
click at [85, 142] on link "Copy/paste..." at bounding box center [80, 145] width 101 height 26
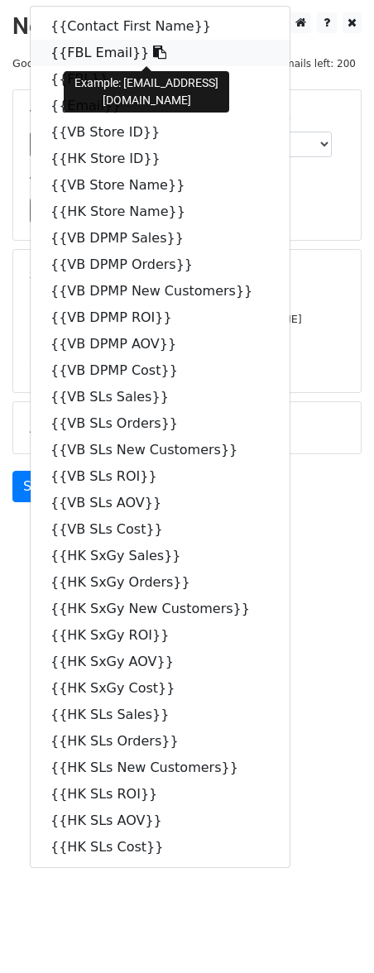
click at [147, 47] on link "{{FBL Email}}" at bounding box center [160, 53] width 259 height 26
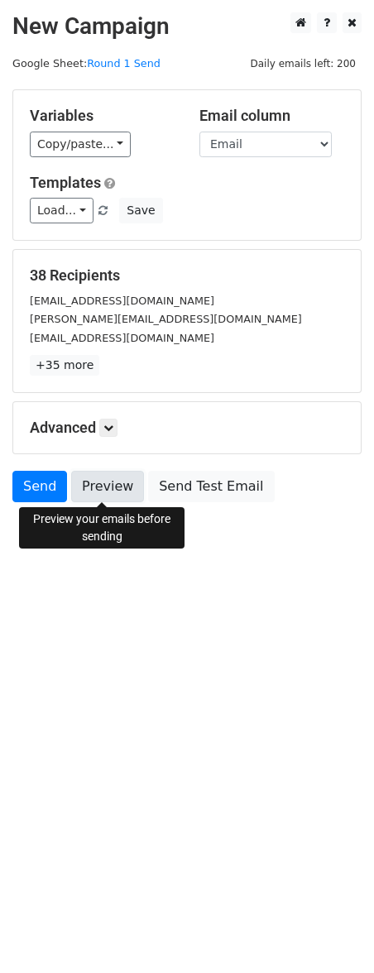
click at [123, 483] on link "Preview" at bounding box center [107, 486] width 73 height 31
click at [114, 486] on link "Preview" at bounding box center [107, 486] width 73 height 31
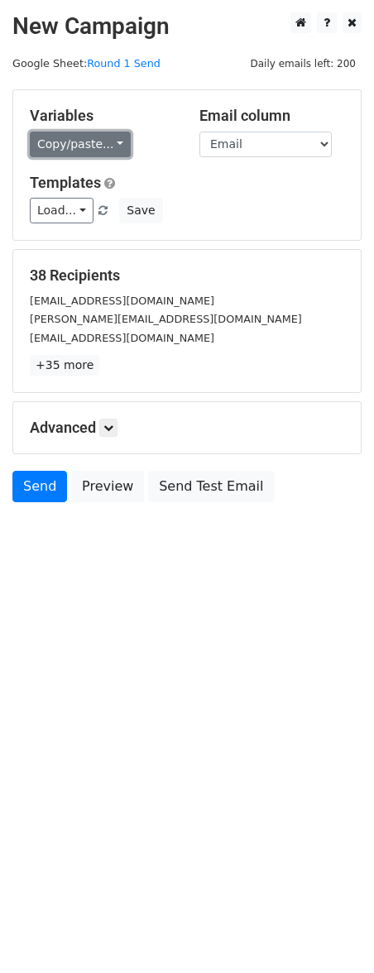
click at [122, 136] on link "Copy/paste..." at bounding box center [80, 145] width 101 height 26
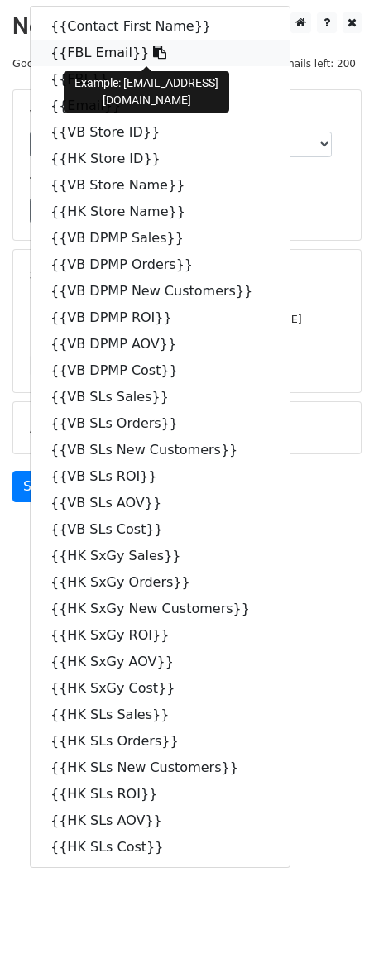
click at [153, 50] on icon at bounding box center [159, 52] width 13 height 13
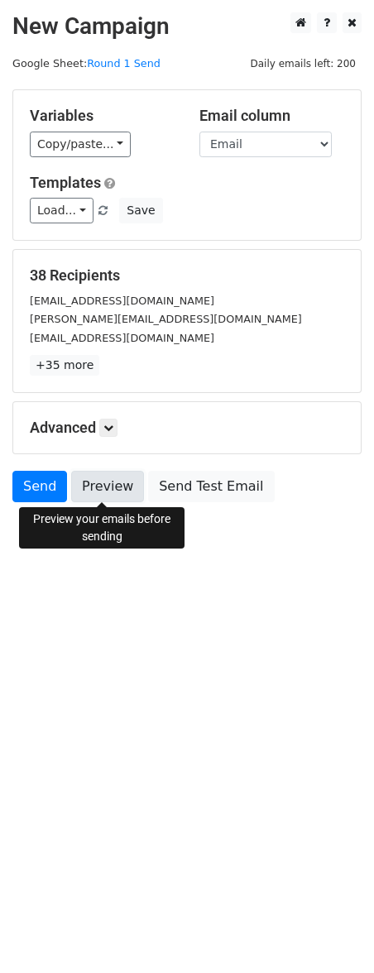
click at [109, 485] on link "Preview" at bounding box center [107, 486] width 73 height 31
click at [117, 491] on link "Preview" at bounding box center [107, 486] width 73 height 31
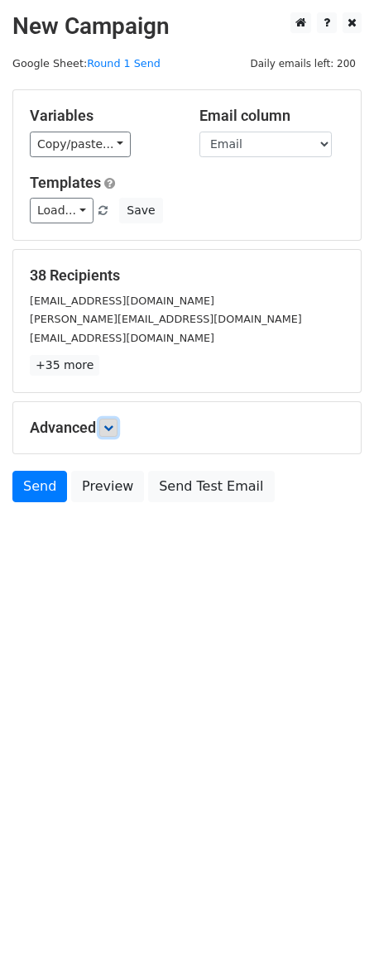
click at [113, 427] on icon at bounding box center [108, 428] width 10 height 10
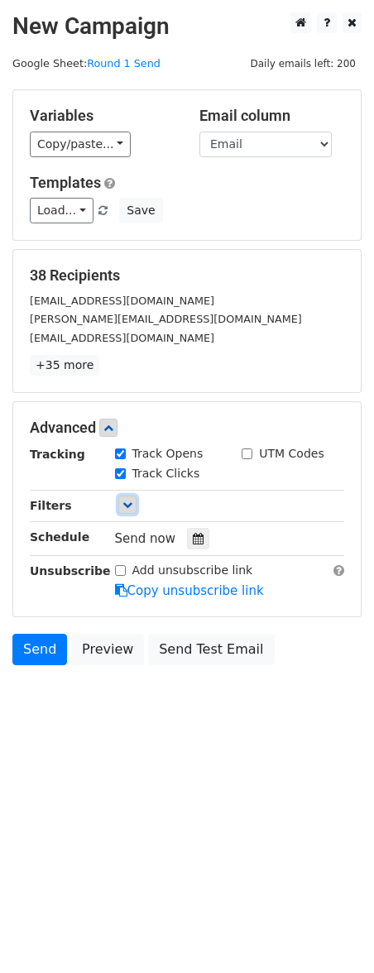
click at [131, 503] on icon at bounding box center [127, 505] width 10 height 10
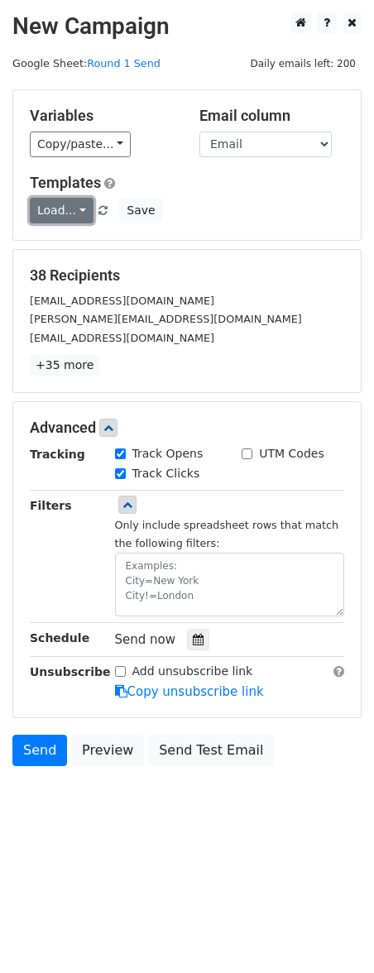
click at [68, 213] on link "Load..." at bounding box center [62, 211] width 64 height 26
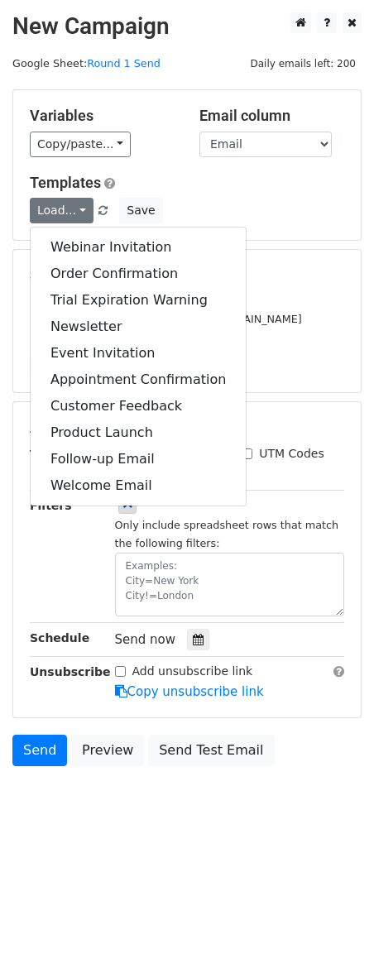
click at [307, 329] on div "mpatel@vitalitybowls.com" at bounding box center [186, 337] width 339 height 19
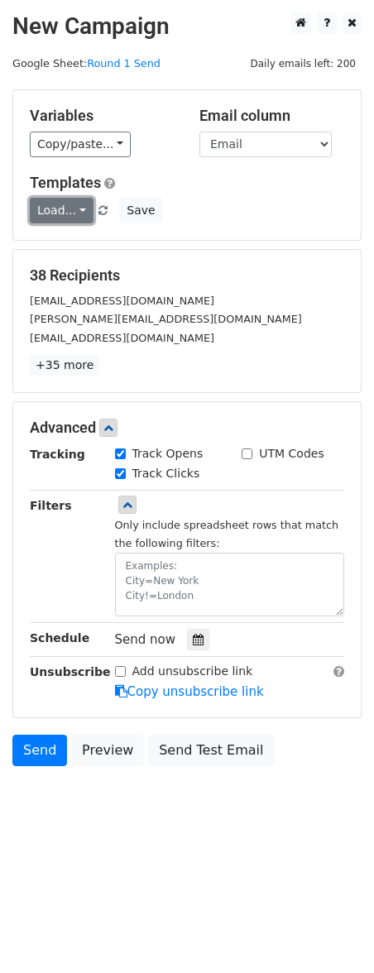
click at [79, 208] on link "Load..." at bounding box center [62, 211] width 64 height 26
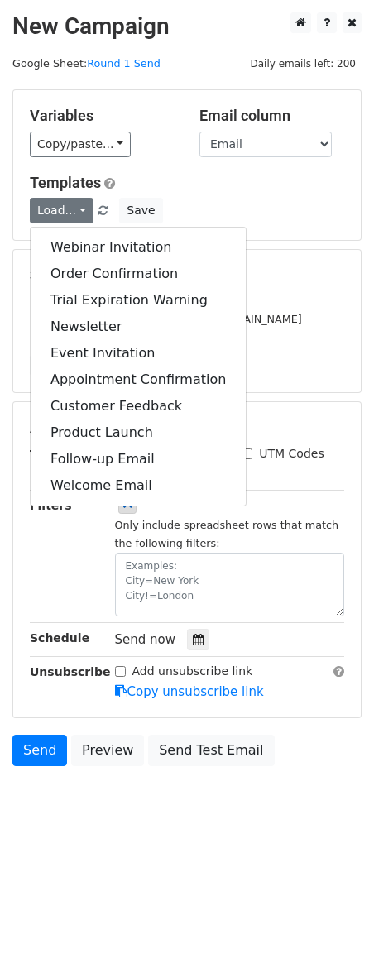
click at [255, 213] on div "Load... Webinar Invitation Order Confirmation Trial Expiration Warning Newslett…" at bounding box center [186, 211] width 339 height 26
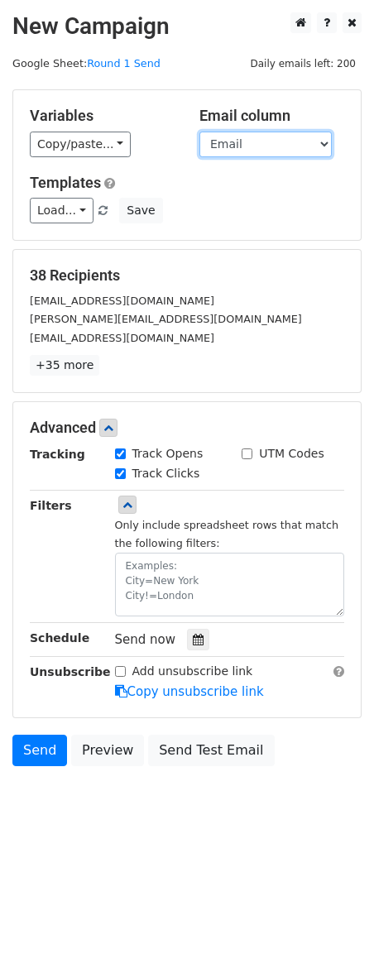
click at [310, 142] on select "Contact First Name FBL Email FBL Email VB Store ID HK Store ID VB Store Name HK…" at bounding box center [265, 145] width 132 height 26
click at [199, 132] on select "Contact First Name FBL Email FBL Email VB Store ID HK Store ID VB Store Name HK…" at bounding box center [265, 145] width 132 height 26
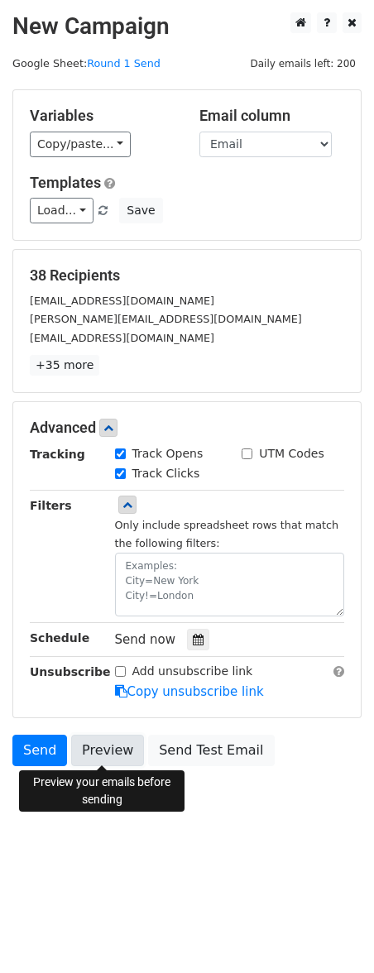
click at [105, 750] on link "Preview" at bounding box center [107, 750] width 73 height 31
click at [98, 760] on link "Preview" at bounding box center [107, 750] width 73 height 31
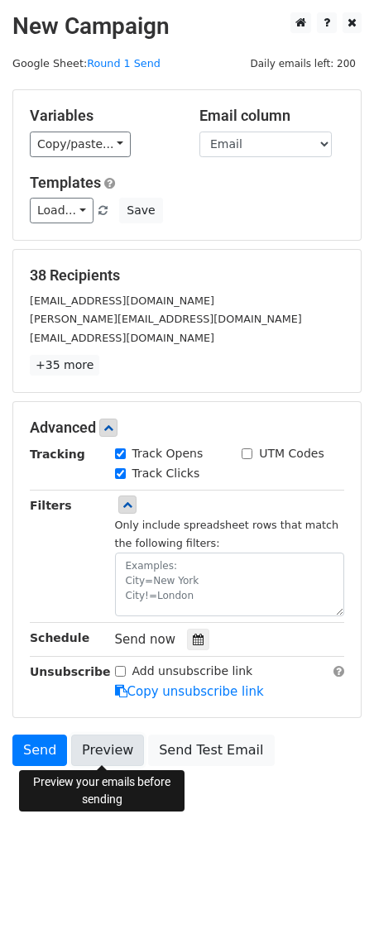
click at [113, 750] on link "Preview" at bounding box center [107, 750] width 73 height 31
click at [124, 750] on link "Preview" at bounding box center [107, 750] width 73 height 31
click at [106, 754] on link "Preview" at bounding box center [107, 750] width 73 height 31
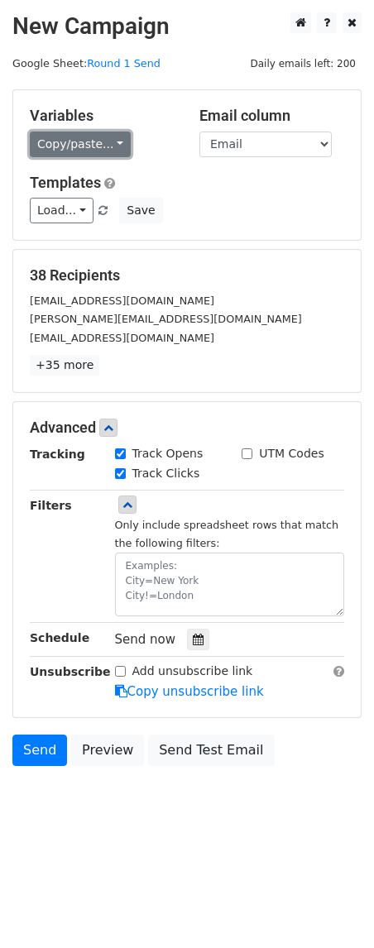
click at [114, 141] on link "Copy/paste..." at bounding box center [80, 145] width 101 height 26
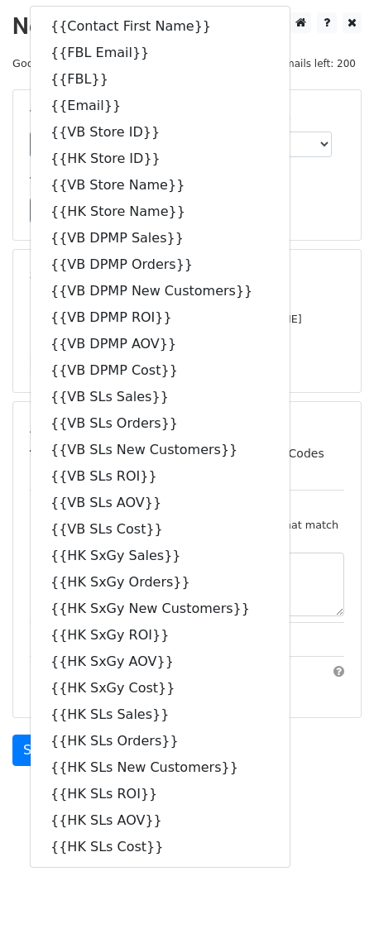
click at [315, 169] on div "Variables Copy/paste... {{Contact First Name}} {{FBL Email}} {{FBL}} {{Email}} …" at bounding box center [186, 165] width 347 height 150
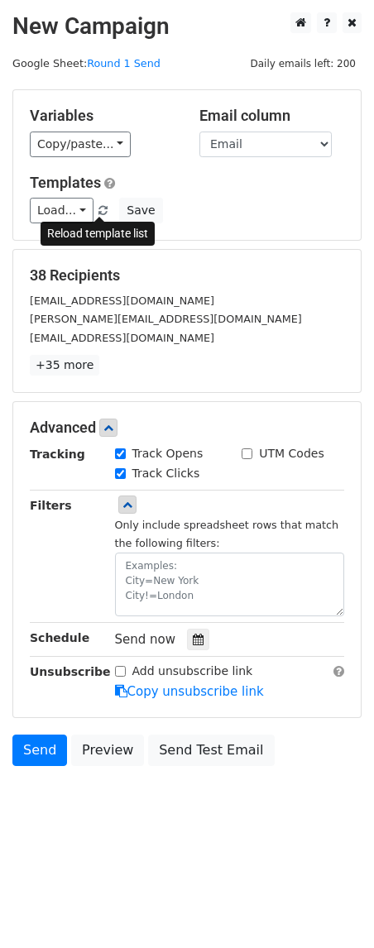
click at [98, 209] on span at bounding box center [102, 211] width 9 height 11
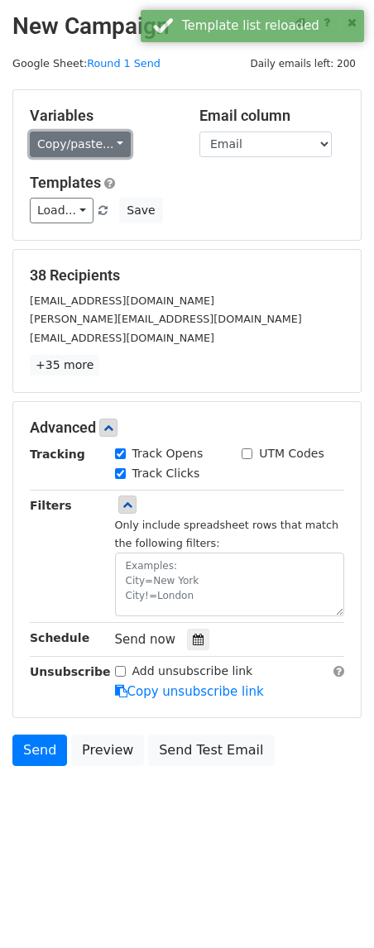
click at [119, 140] on link "Copy/paste..." at bounding box center [80, 145] width 101 height 26
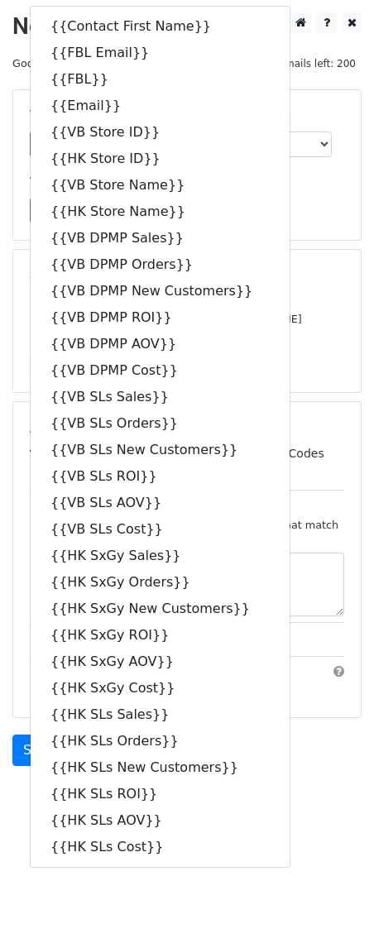
click at [289, 193] on div "Templates Load... No templates saved Save" at bounding box center [186, 199] width 339 height 50
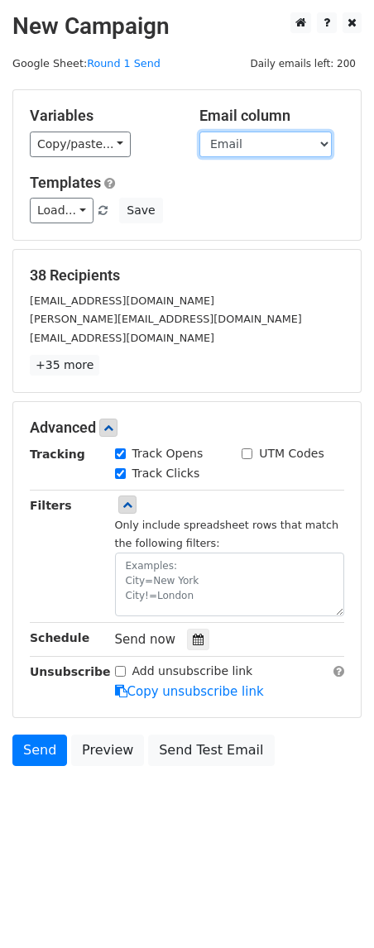
click at [304, 132] on select "Contact First Name FBL Email FBL Email VB Store ID HK Store ID VB Store Name HK…" at bounding box center [265, 145] width 132 height 26
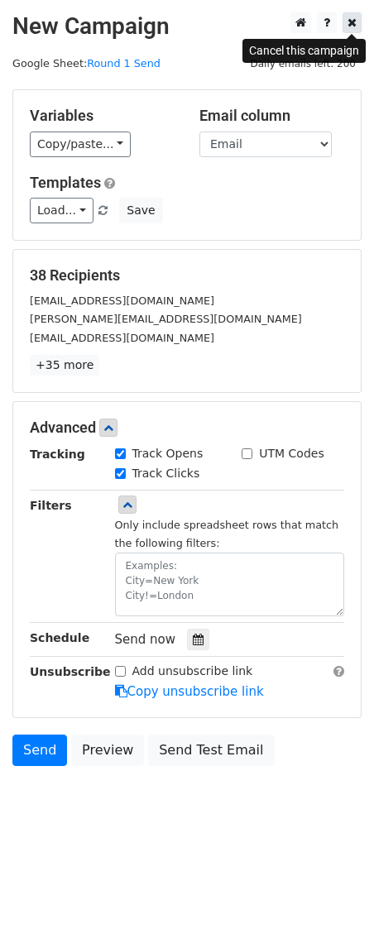
click at [353, 27] on icon at bounding box center [351, 23] width 9 height 12
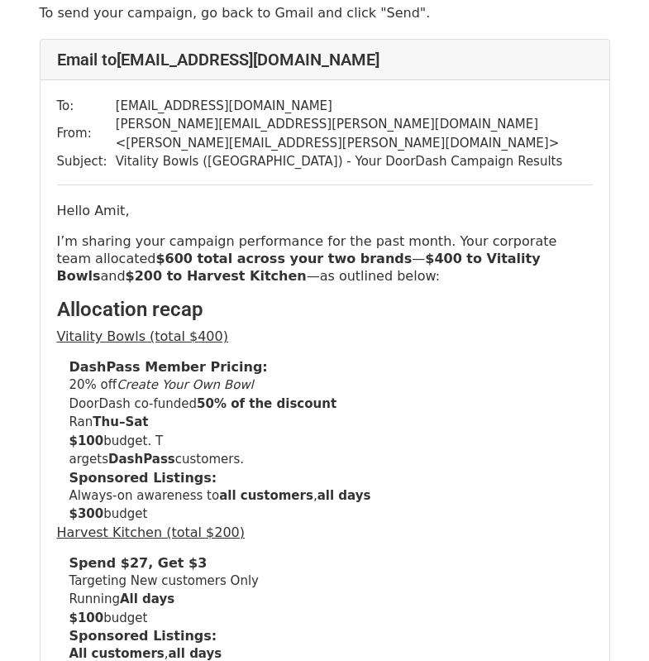
scroll to position [112, 0]
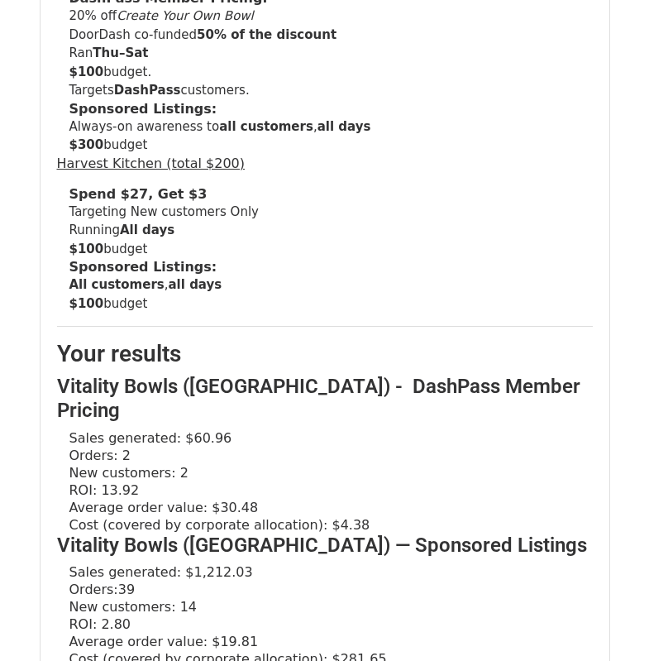
scroll to position [330, 0]
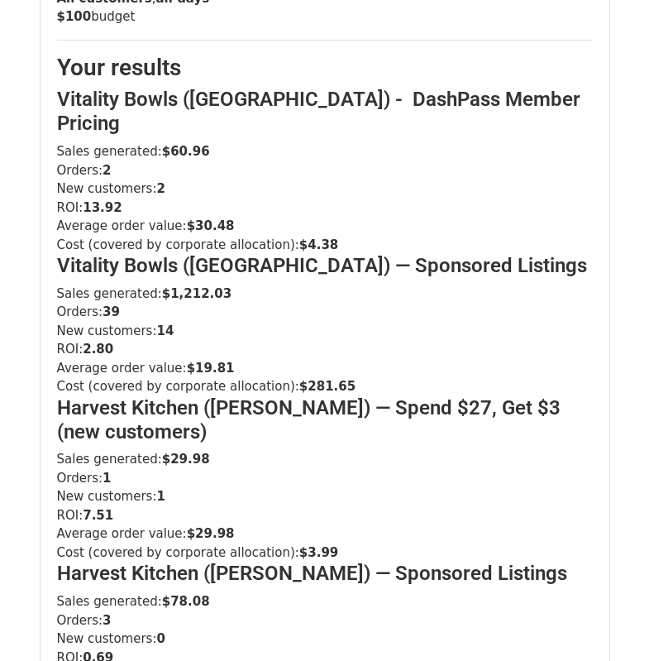
scroll to position [784, 0]
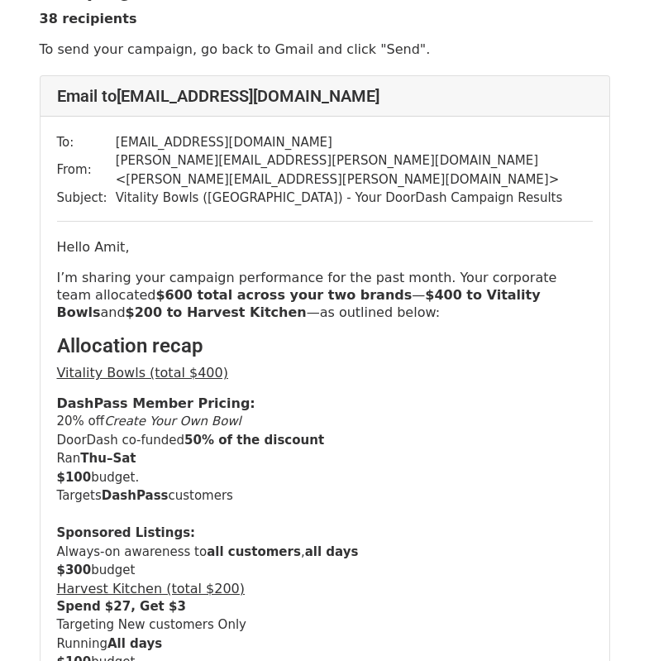
scroll to position [261, 0]
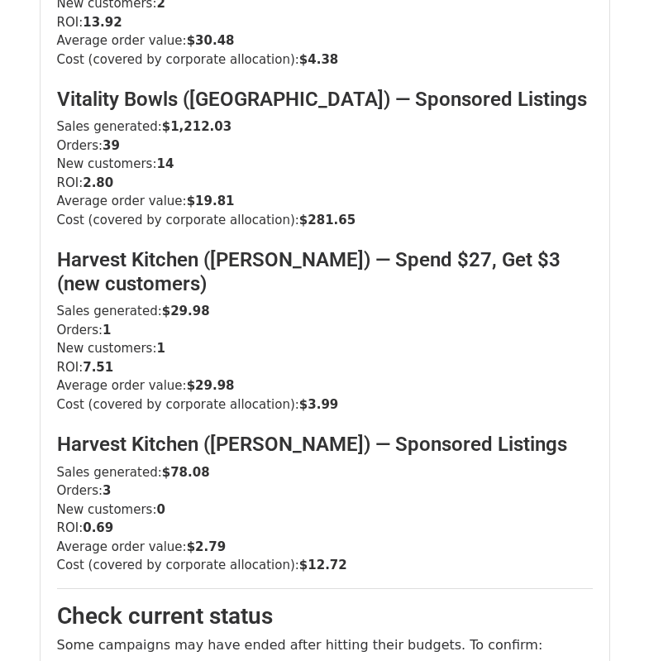
scroll to position [1293, 0]
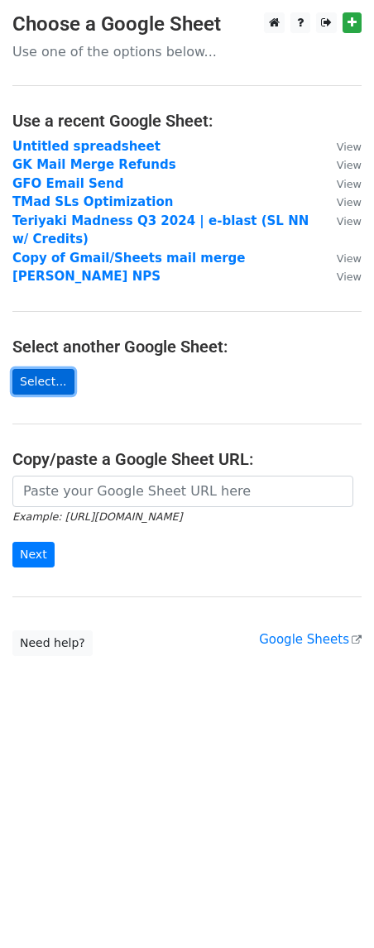
click at [61, 385] on link "Select..." at bounding box center [43, 382] width 62 height 26
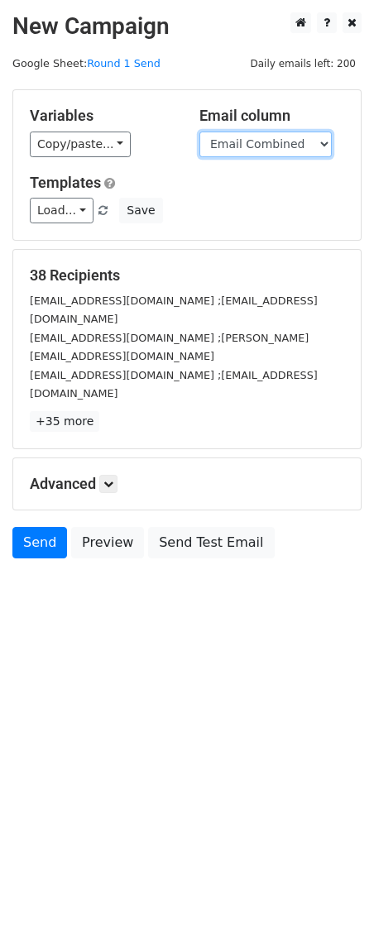
click at [223, 142] on select "Contact First Name Email Combined FBL Email FBL Email VB Store ID HK Store ID V…" at bounding box center [265, 145] width 132 height 26
click at [216, 151] on select "Contact First Name Email Combined FBL Email FBL Email VB Store ID HK Store ID V…" at bounding box center [265, 145] width 132 height 26
click at [199, 132] on select "Contact First Name Email Combined FBL Email FBL Email VB Store ID HK Store ID V…" at bounding box center [265, 145] width 132 height 26
click at [228, 137] on select "Contact First Name Email Combined FBL Email FBL Email VB Store ID HK Store ID V…" at bounding box center [265, 145] width 132 height 26
click at [199, 132] on select "Contact First Name Email Combined FBL Email FBL Email VB Store ID HK Store ID V…" at bounding box center [265, 145] width 132 height 26
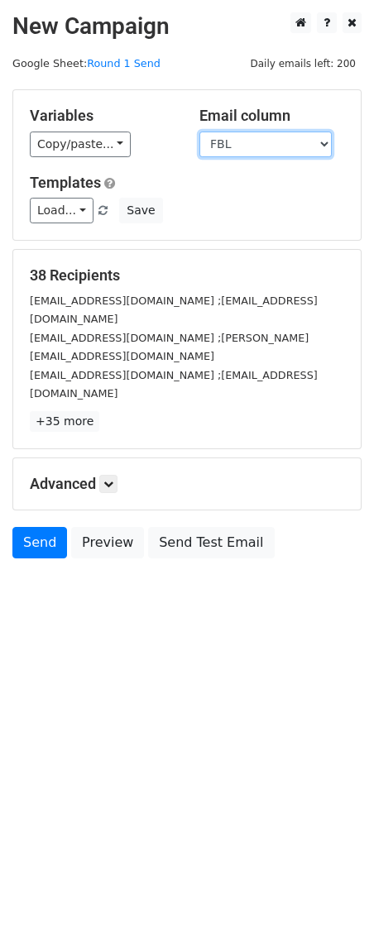
click at [249, 150] on select "Contact First Name Email Combined FBL Email FBL Email VB Store ID HK Store ID V…" at bounding box center [265, 145] width 132 height 26
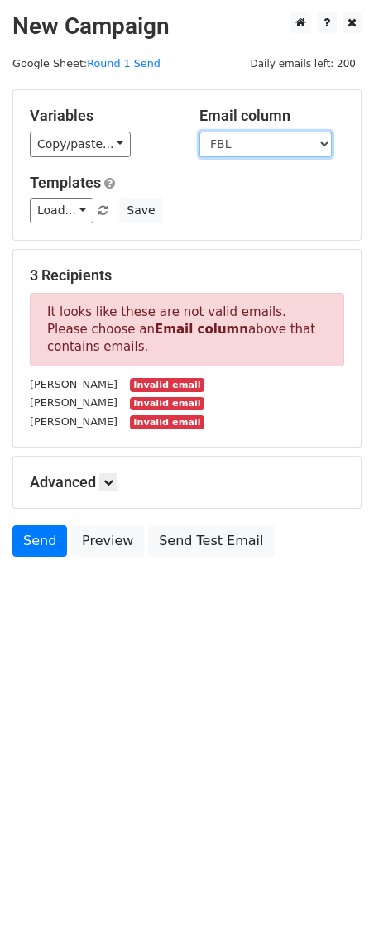
click at [298, 142] on select "Contact First Name Email Combined FBL Email FBL Email VB Store ID HK Store ID V…" at bounding box center [265, 145] width 132 height 26
select select "Email Combined"
click at [199, 132] on select "Contact First Name Email Combined FBL Email FBL Email VB Store ID HK Store ID V…" at bounding box center [265, 145] width 132 height 26
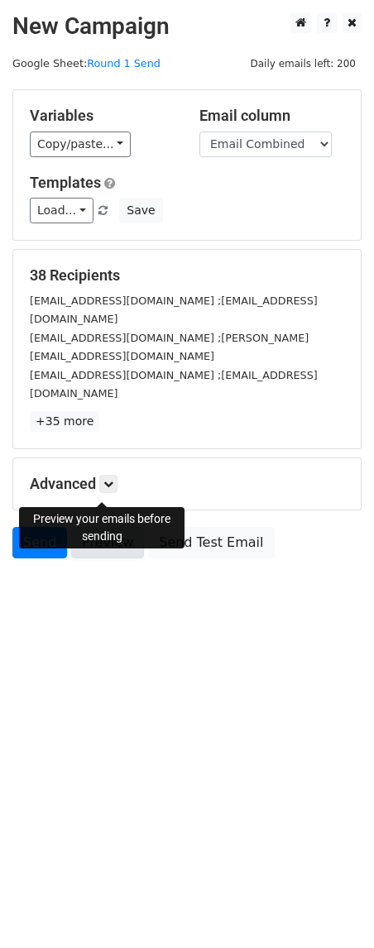
click at [122, 527] on link "Preview" at bounding box center [107, 542] width 73 height 31
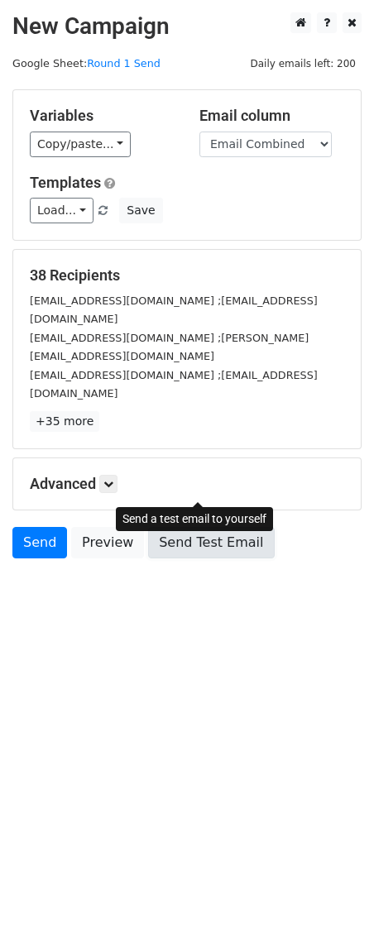
click at [192, 527] on link "Send Test Email" at bounding box center [211, 542] width 126 height 31
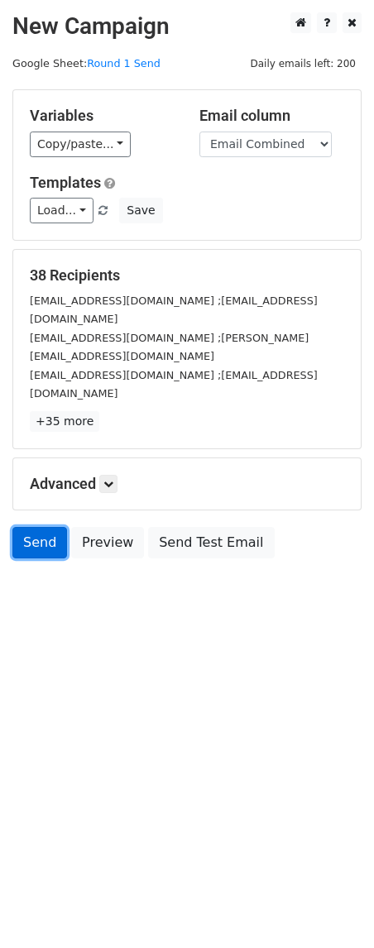
click at [33, 527] on link "Send" at bounding box center [39, 542] width 55 height 31
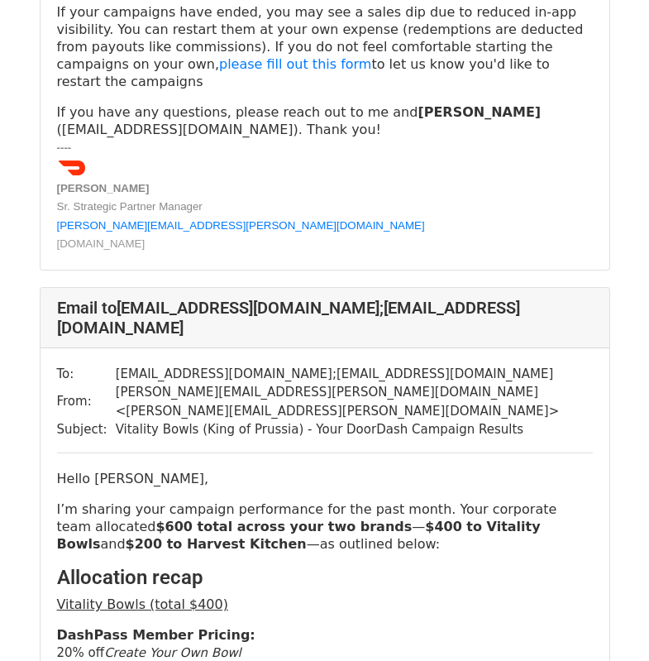
scroll to position [3945, 0]
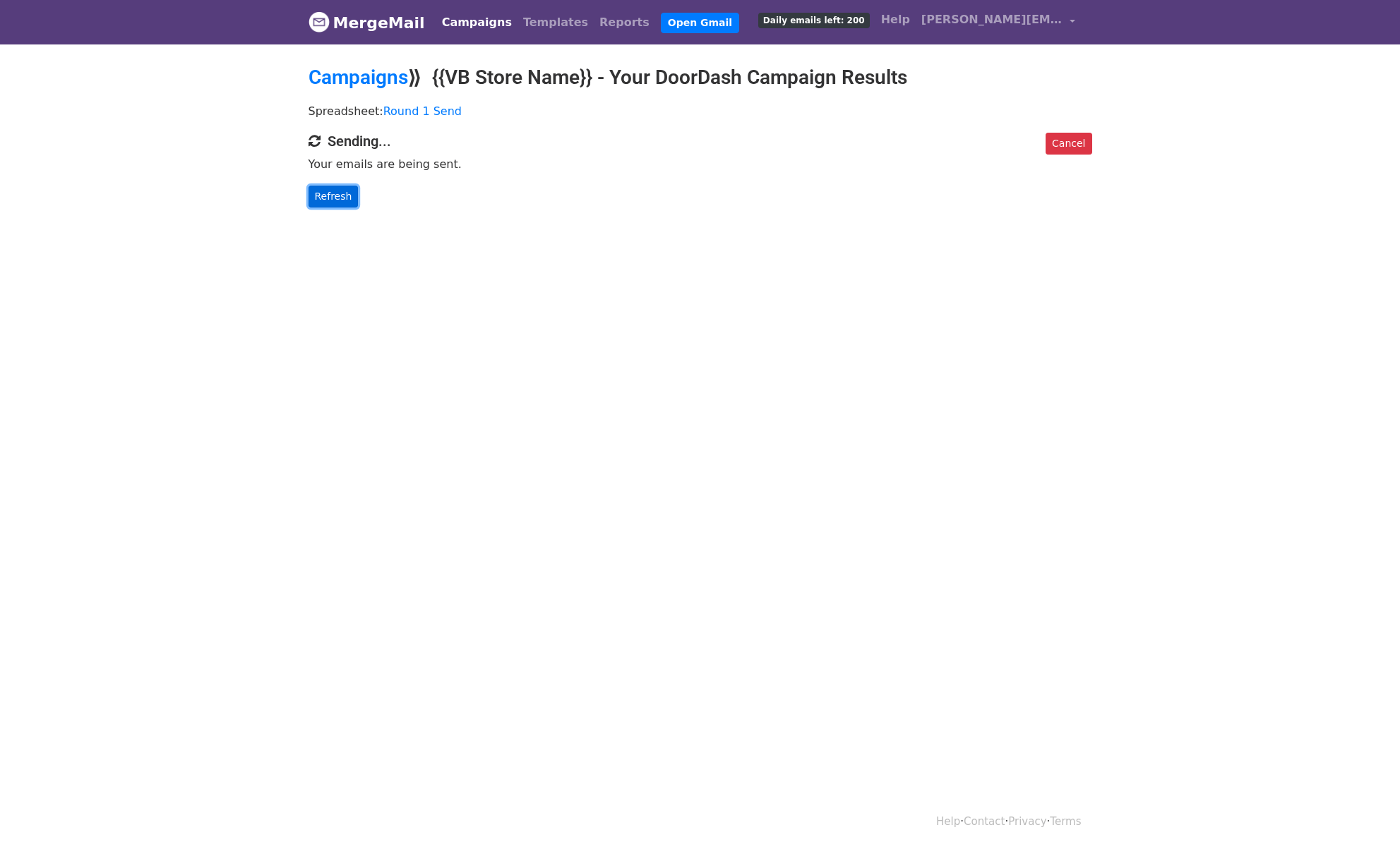
click at [321, 202] on link "Refresh" at bounding box center [334, 197] width 50 height 22
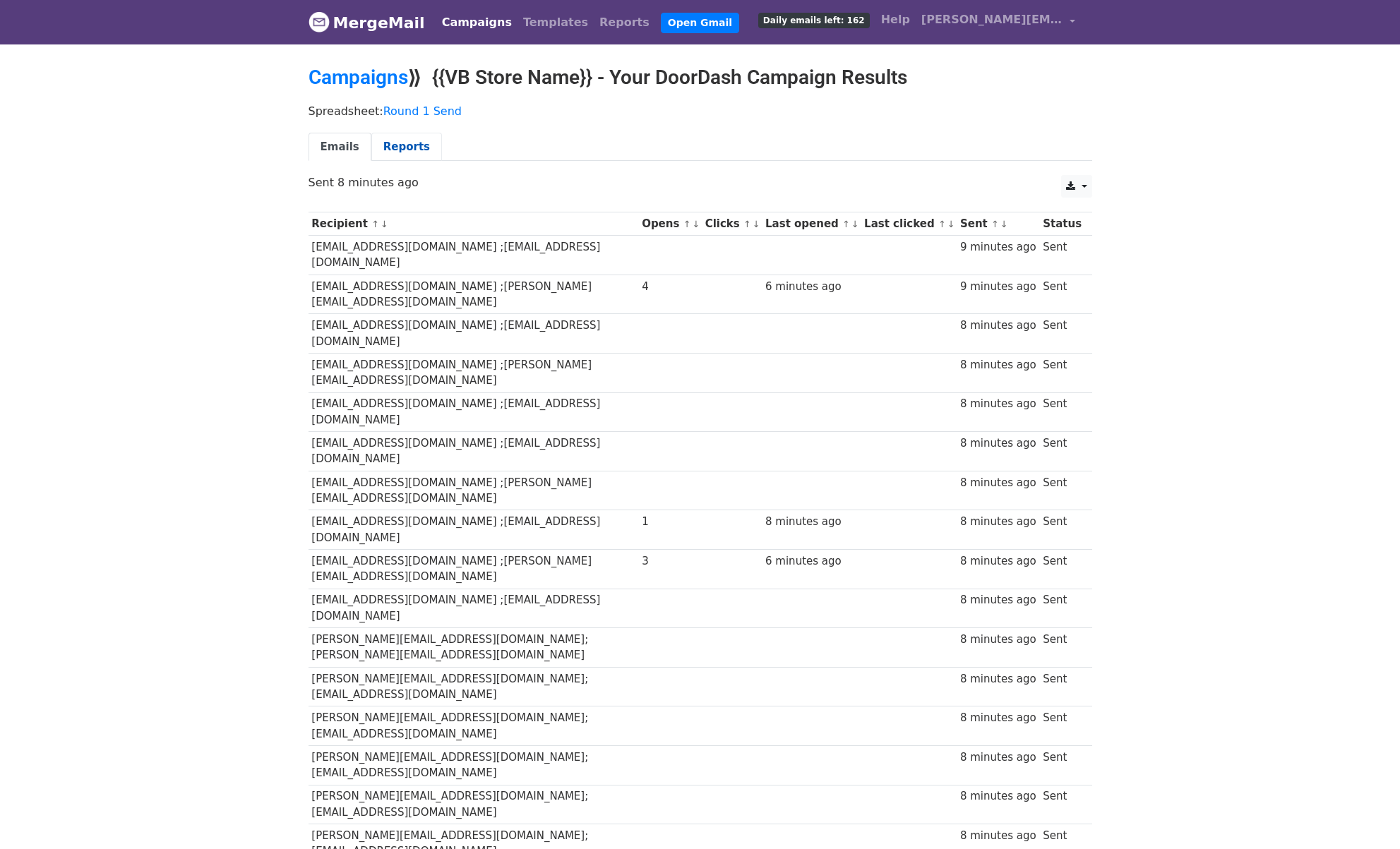
click at [385, 145] on link "Reports" at bounding box center [406, 148] width 71 height 29
